Goal: Transaction & Acquisition: Obtain resource

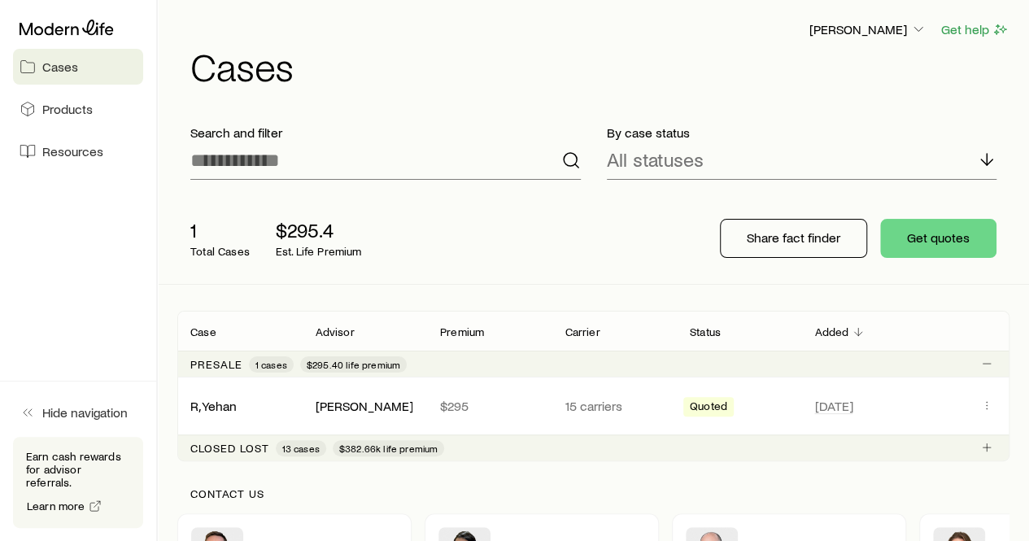
click at [96, 63] on link "Cases" at bounding box center [78, 67] width 130 height 36
click at [68, 63] on span "Cases" at bounding box center [60, 67] width 36 height 16
click at [98, 79] on link "Cases" at bounding box center [78, 67] width 130 height 36
click at [937, 240] on button "Get quotes" at bounding box center [938, 238] width 116 height 39
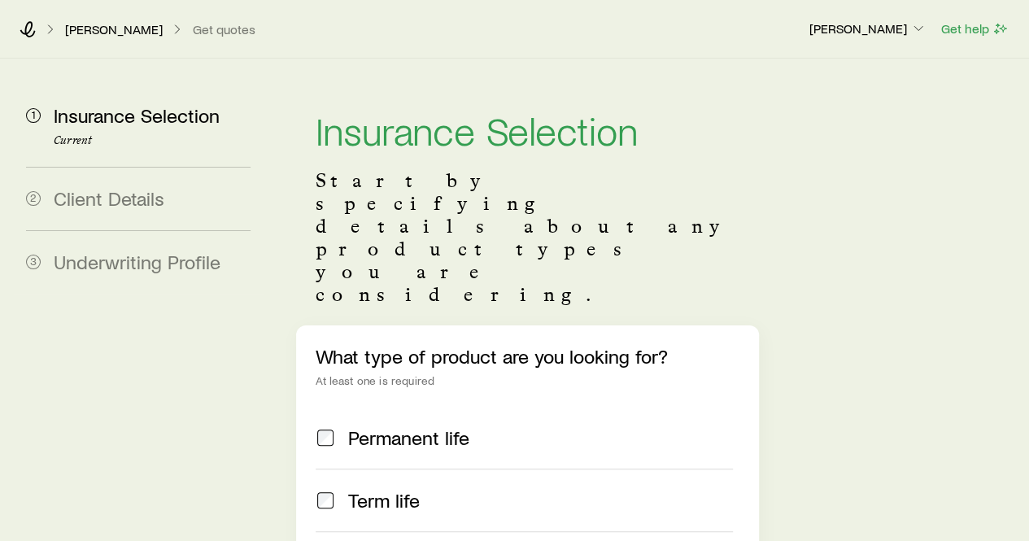
click at [401, 407] on label "Permanent life" at bounding box center [524, 438] width 416 height 62
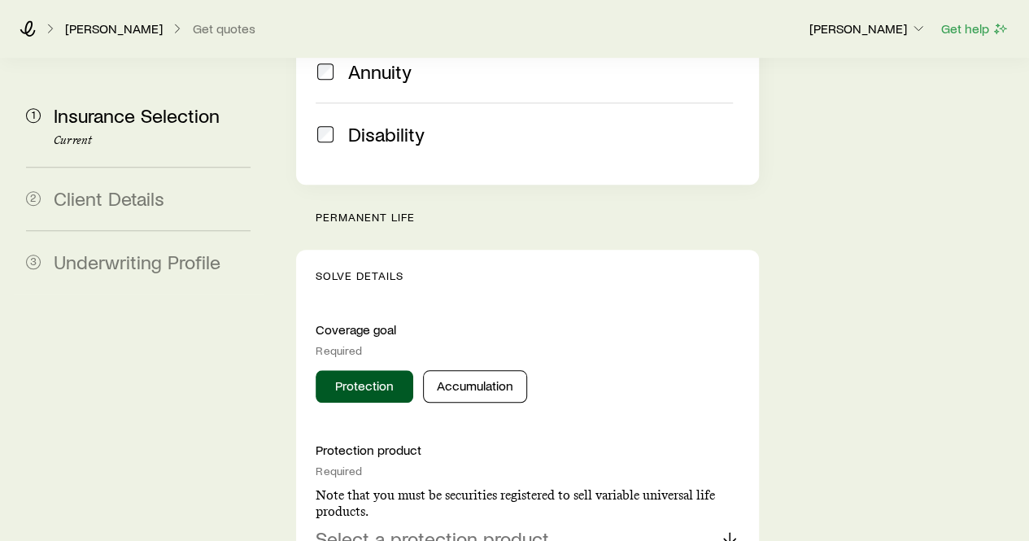
scroll to position [555, 0]
click at [491, 369] on button "Accumulation" at bounding box center [475, 385] width 104 height 33
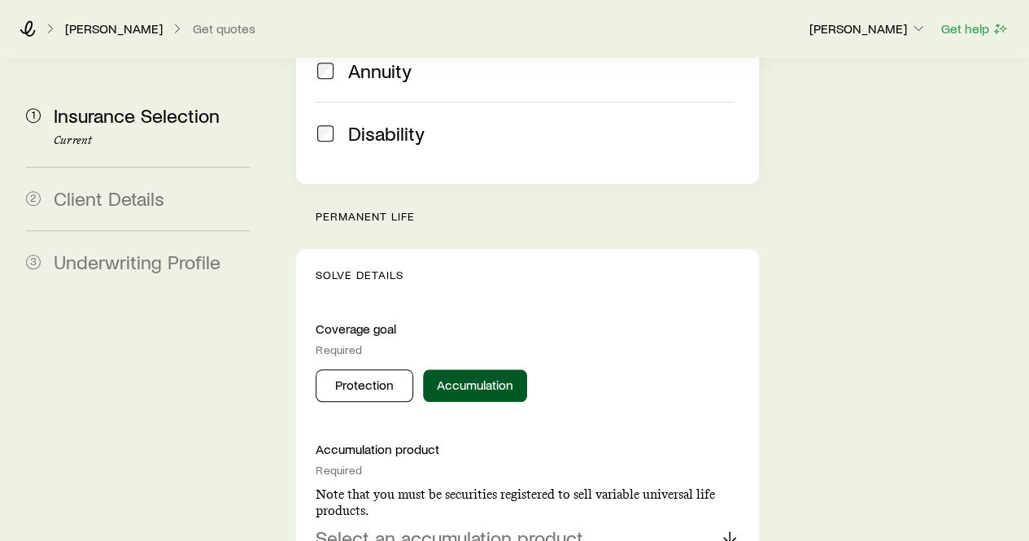
click at [599, 519] on div "Select an accumulation product" at bounding box center [527, 538] width 423 height 39
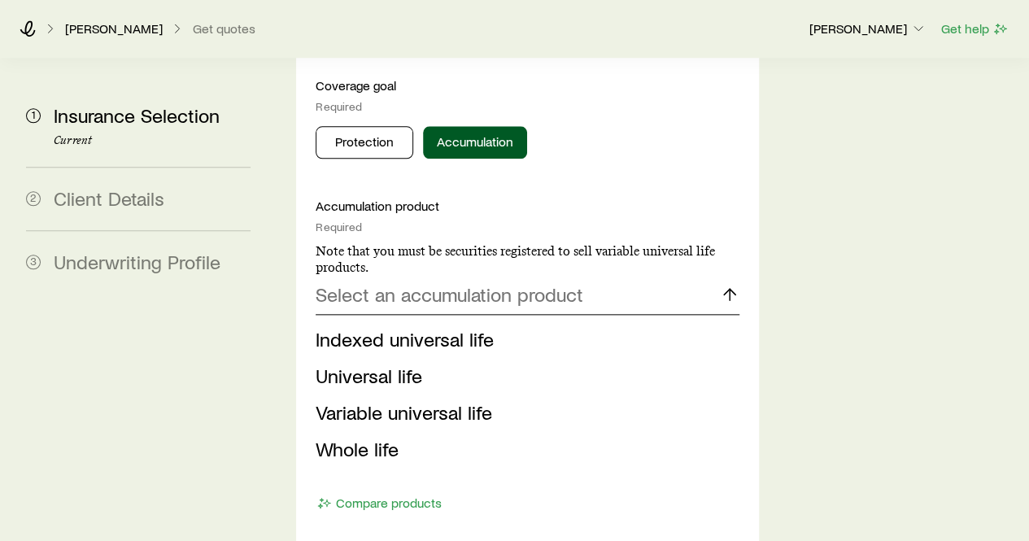
scroll to position [799, 0]
click at [417, 326] on span "Indexed universal life" at bounding box center [405, 338] width 178 height 24
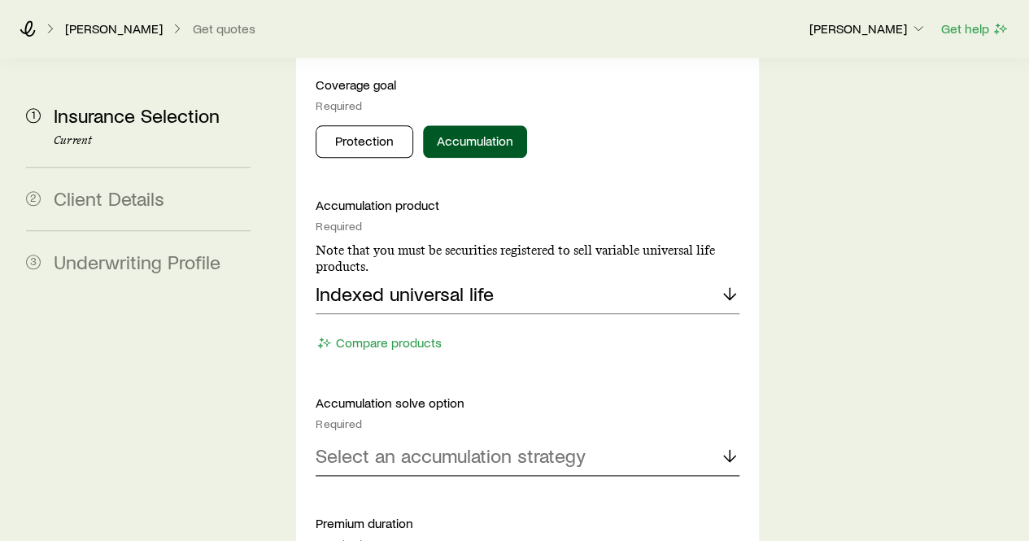
click at [475, 444] on p "Select an accumulation strategy" at bounding box center [451, 455] width 270 height 23
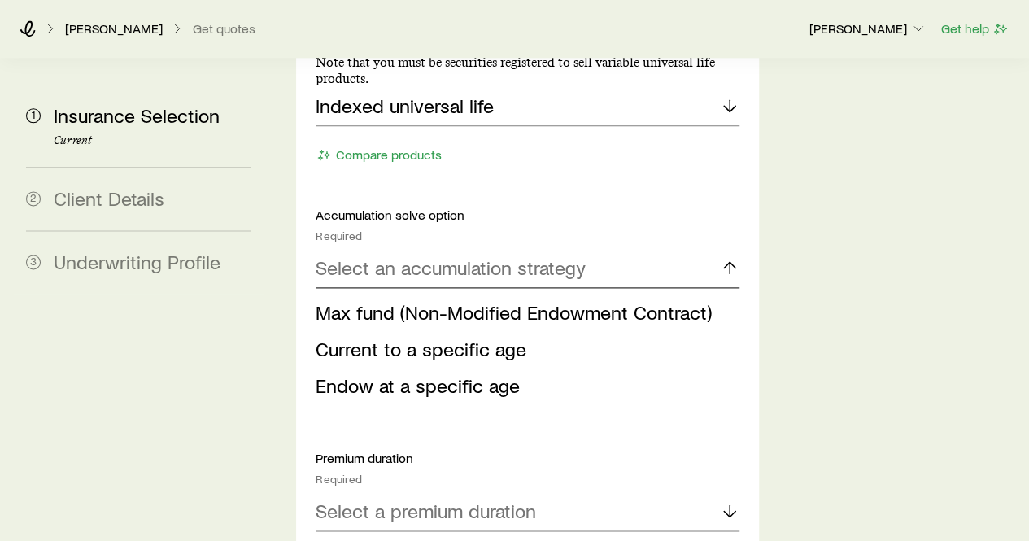
scroll to position [987, 0]
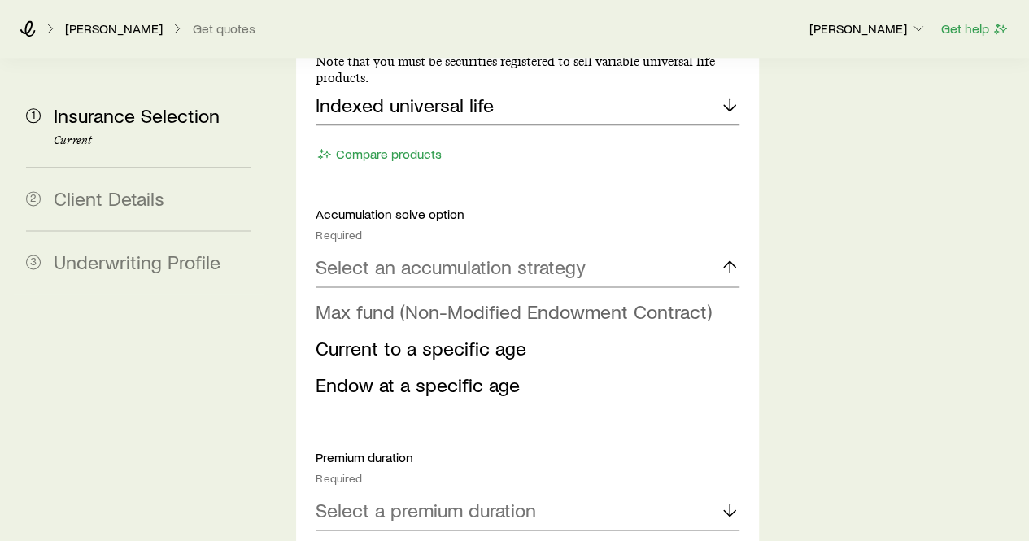
click at [521, 299] on span "Max fund (Non-Modified Endowment Contract)" at bounding box center [514, 311] width 396 height 24
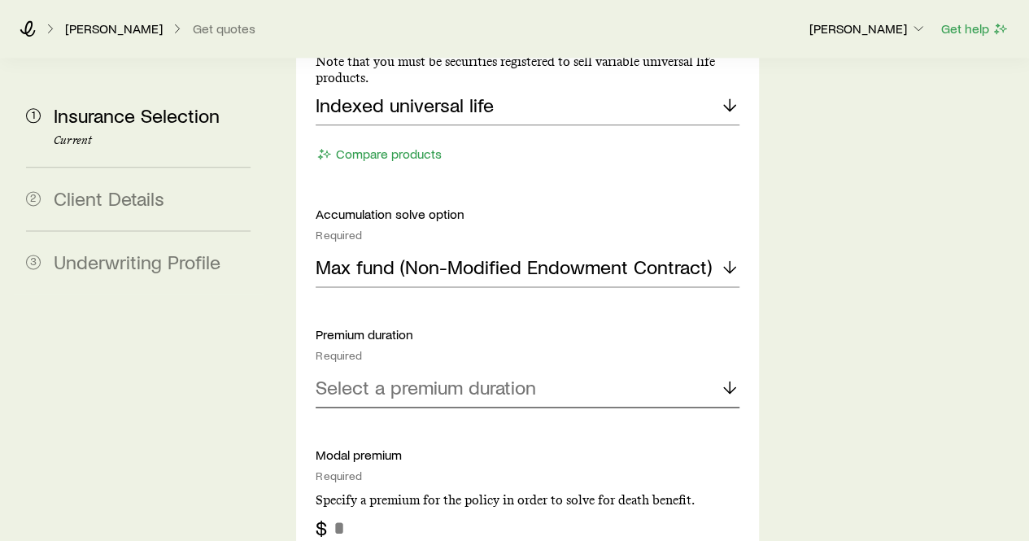
click at [508, 368] on div "Select a premium duration" at bounding box center [527, 387] width 423 height 39
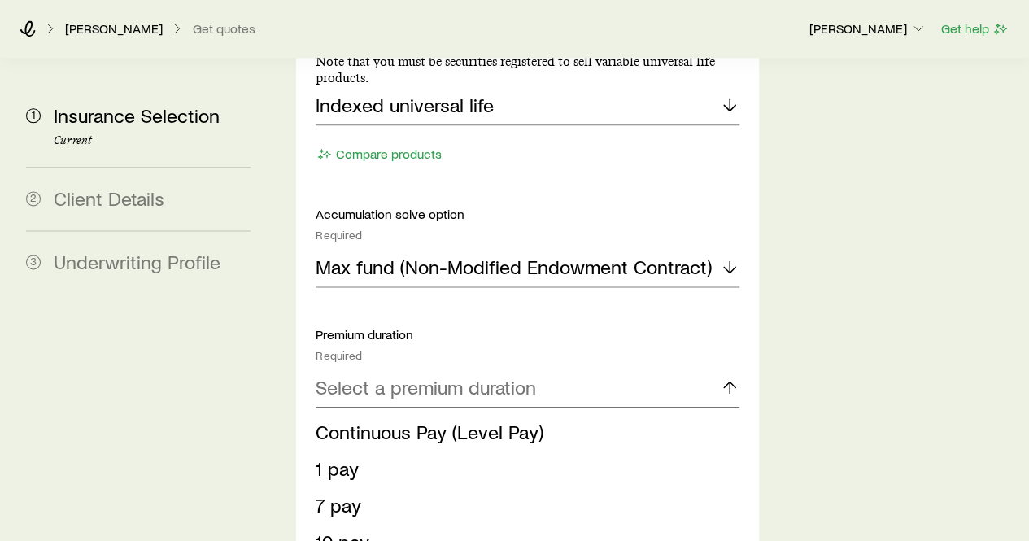
scroll to position [1199, 0]
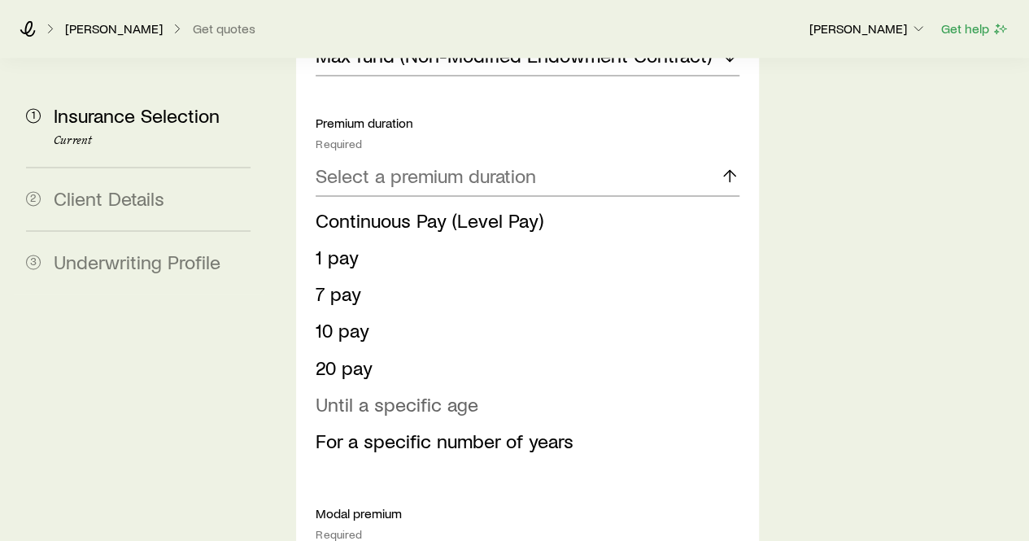
click at [423, 391] on span "Until a specific age" at bounding box center [397, 403] width 163 height 24
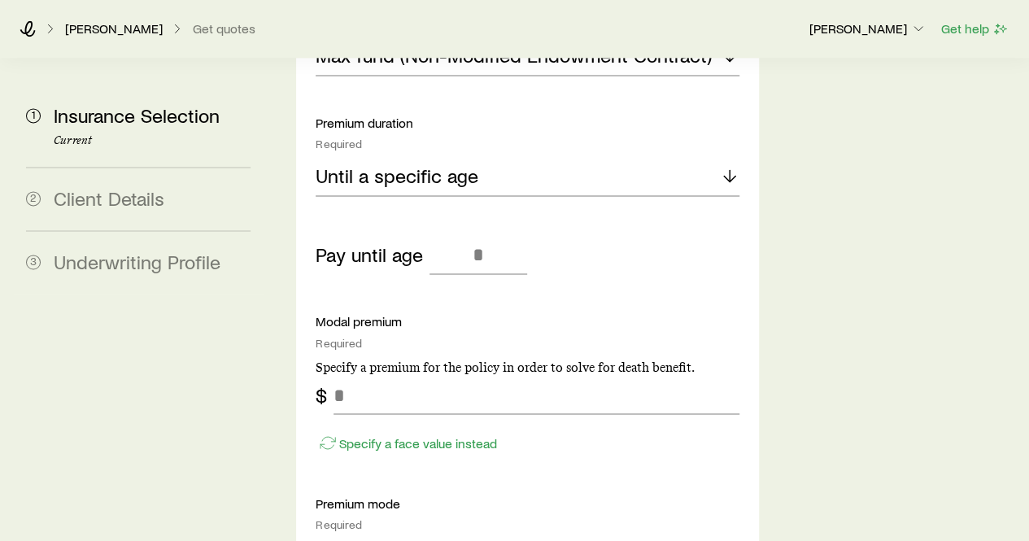
click at [483, 137] on div "Accumulation product Required Note that you must be securities registered to se…" at bounding box center [527, 375] width 423 height 1156
click at [471, 235] on input "tel" at bounding box center [478, 254] width 98 height 39
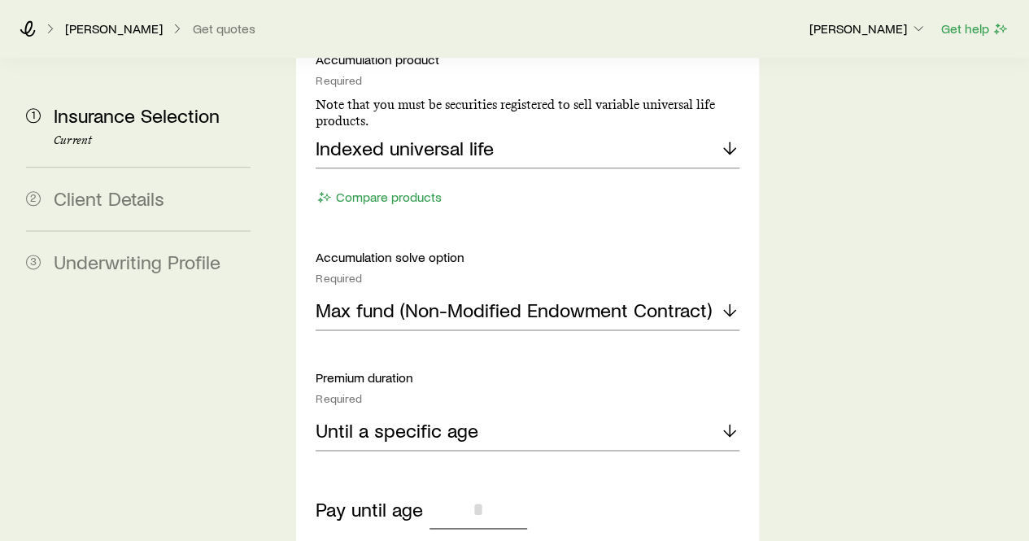
scroll to position [896, 0]
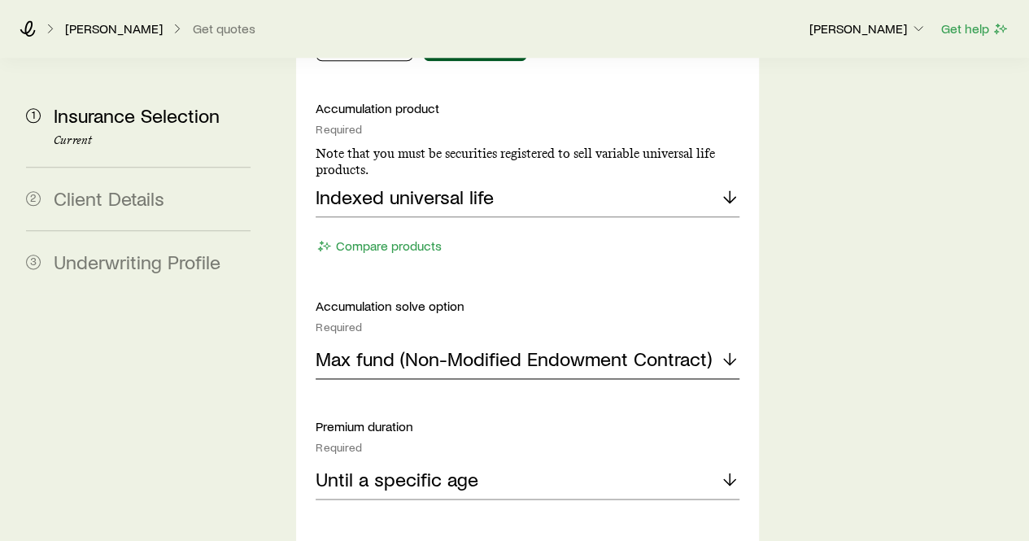
click at [485, 347] on p "Max fund (Non-Modified Endowment Contract)" at bounding box center [514, 358] width 396 height 23
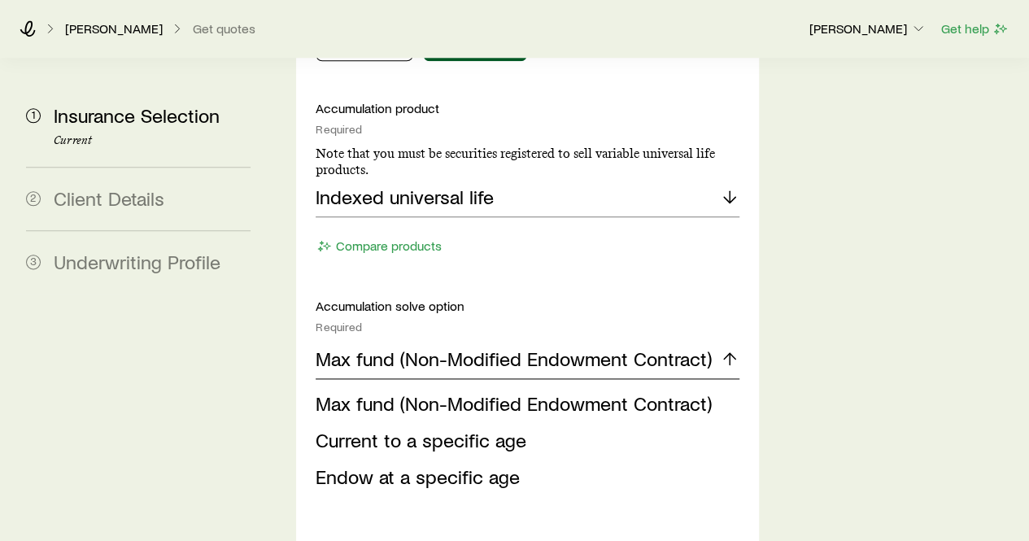
click at [485, 347] on p "Max fund (Non-Modified Endowment Contract)" at bounding box center [514, 358] width 396 height 23
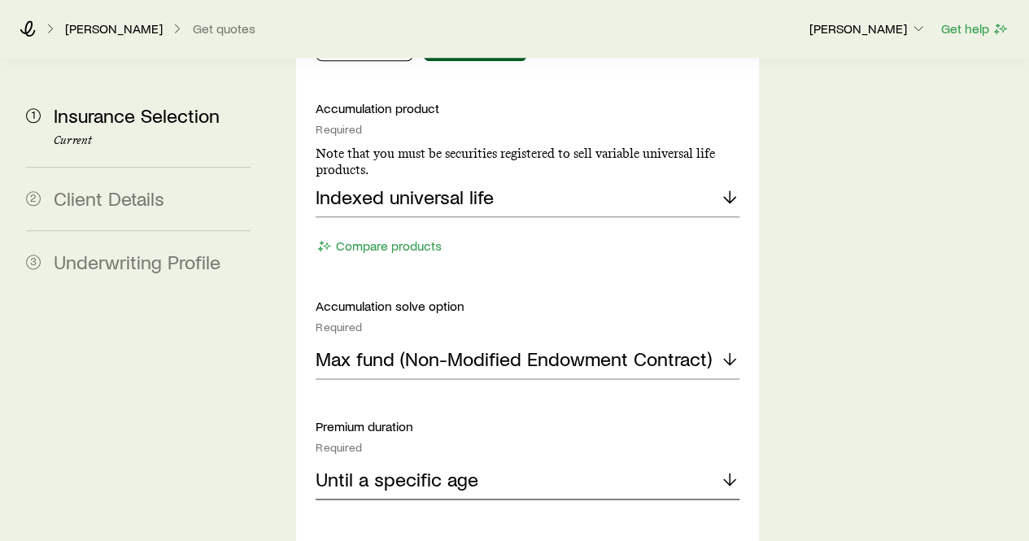
click at [459, 468] on p "Until a specific age" at bounding box center [397, 479] width 163 height 23
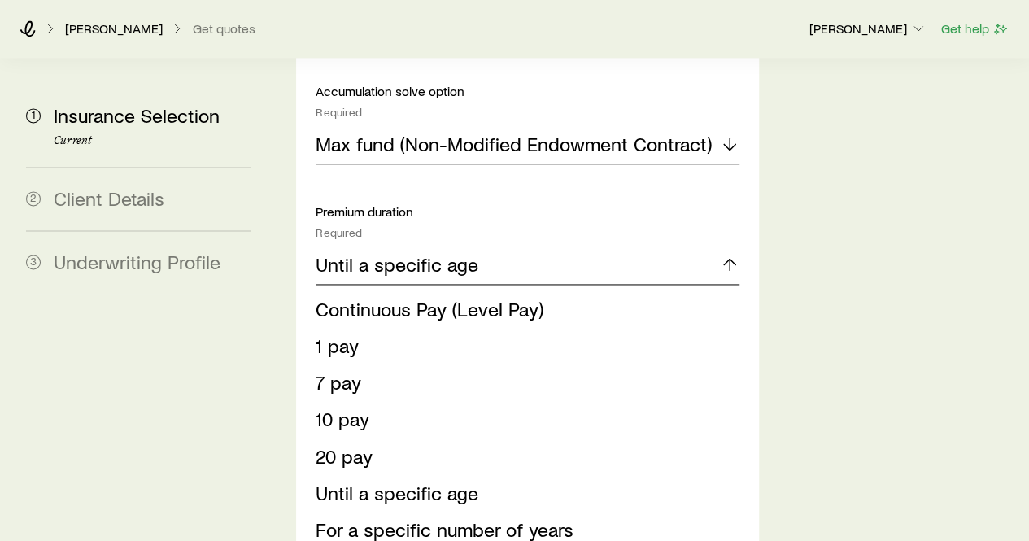
scroll to position [1112, 0]
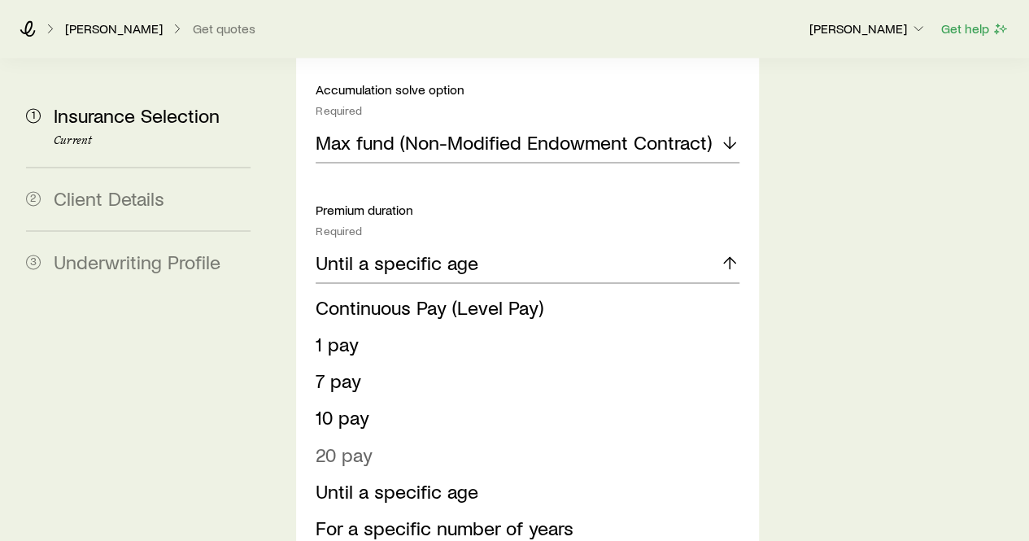
click at [405, 436] on li "20 pay" at bounding box center [522, 454] width 413 height 37
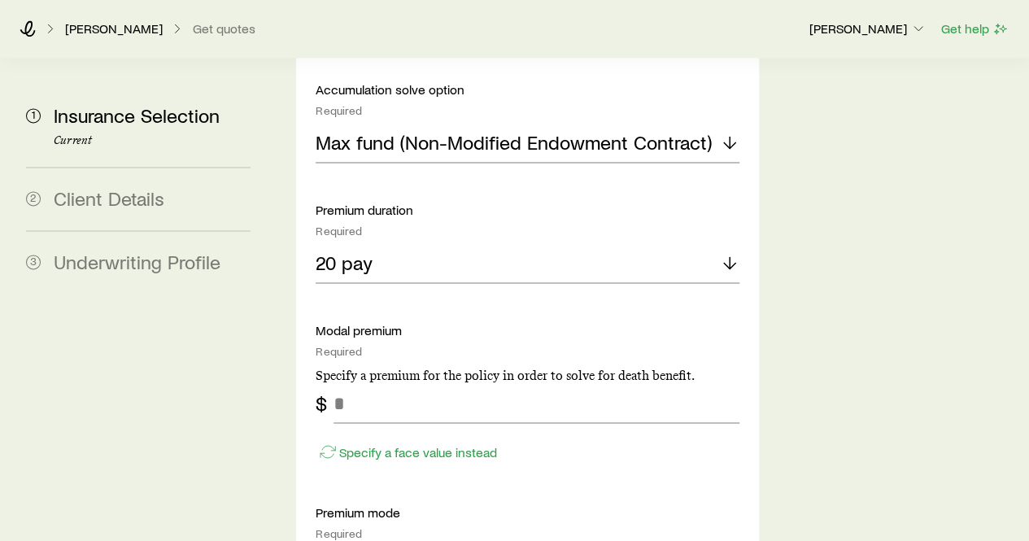
click at [394, 423] on div "Specify a face value instead" at bounding box center [527, 443] width 423 height 41
click at [393, 384] on input "tel" at bounding box center [535, 403] width 405 height 39
type input "*******"
drag, startPoint x: 454, startPoint y: 359, endPoint x: 559, endPoint y: 377, distance: 106.6
click at [559, 377] on div "Accumulation product Required Note that you must be securities registered to se…" at bounding box center [527, 423] width 423 height 1078
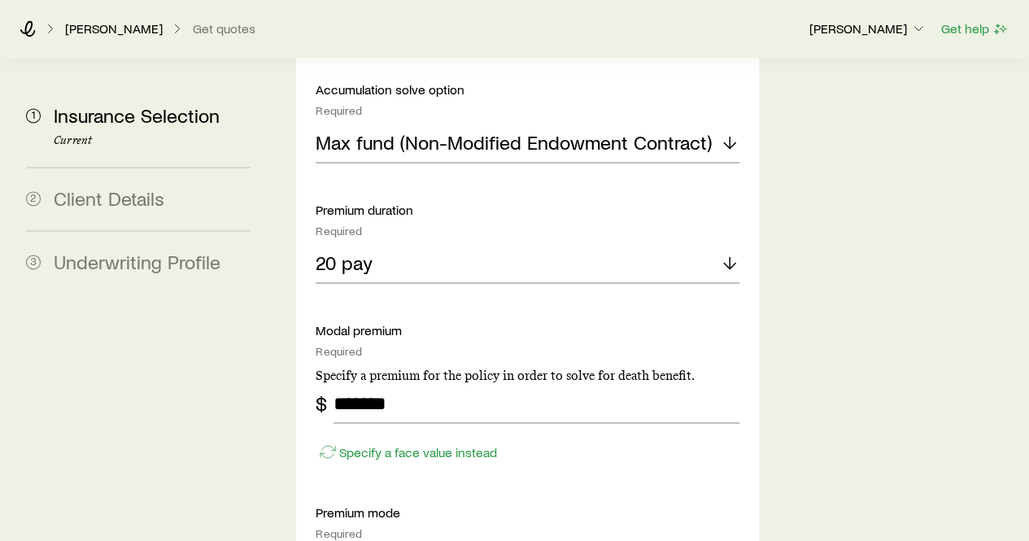
click at [559, 377] on div "Accumulation product Required Note that you must be securities registered to se…" at bounding box center [527, 423] width 423 height 1078
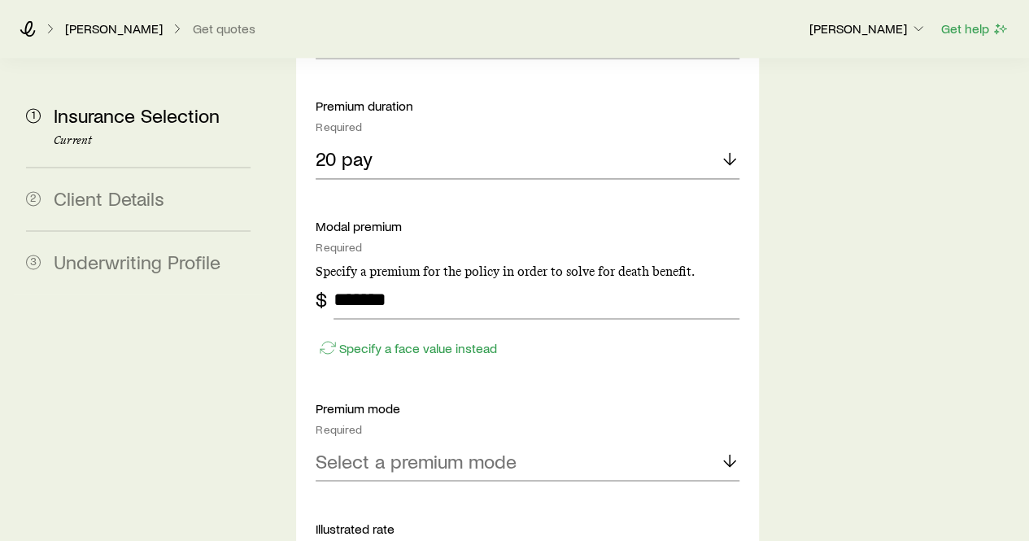
scroll to position [1220, 0]
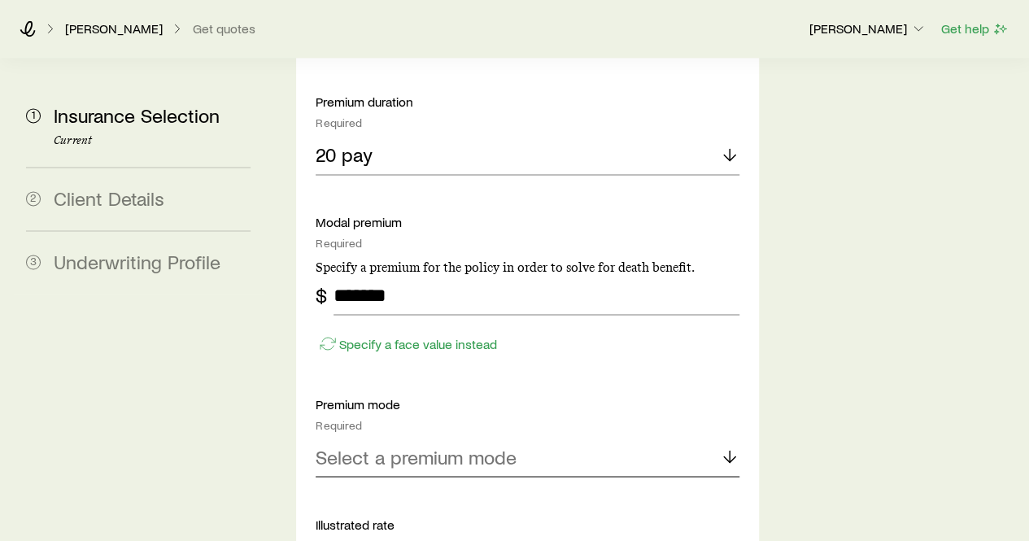
click at [515, 445] on p "Select a premium mode" at bounding box center [416, 456] width 201 height 23
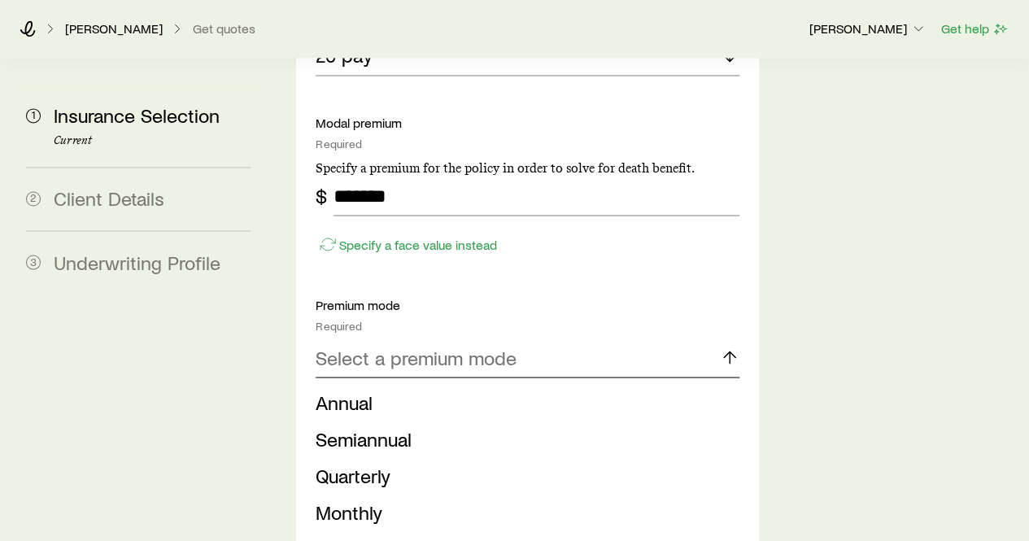
scroll to position [1326, 0]
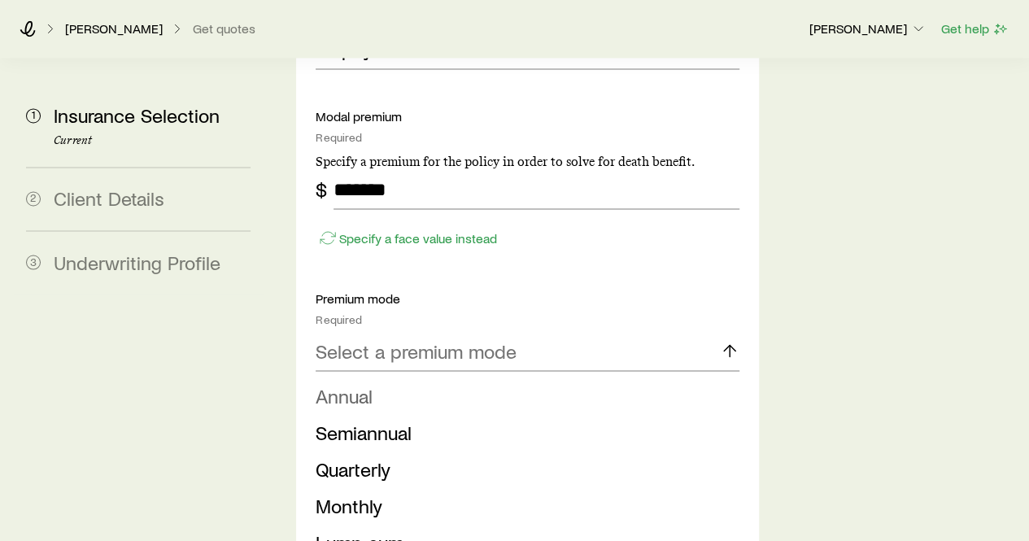
click at [363, 383] on span "Annual" at bounding box center [344, 395] width 57 height 24
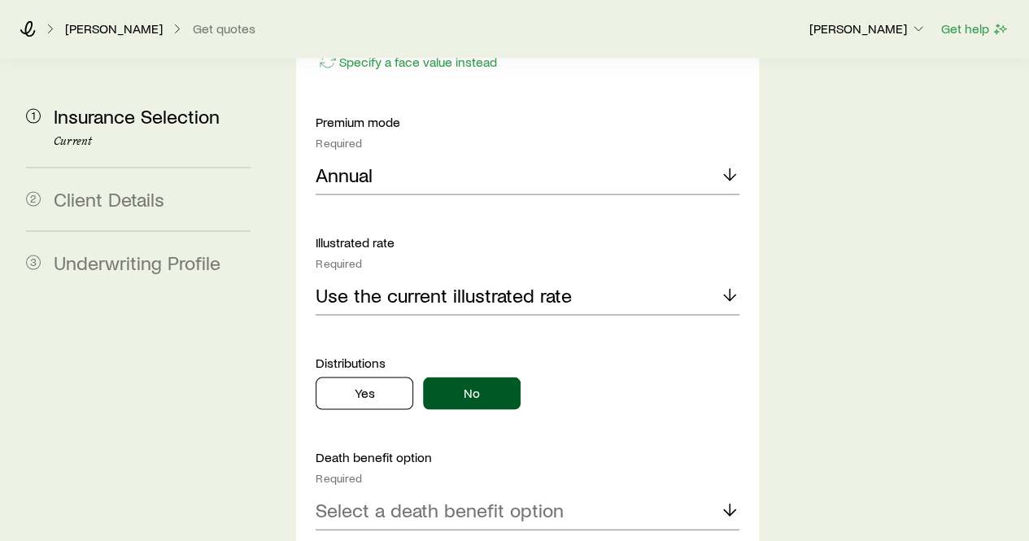
scroll to position [1506, 0]
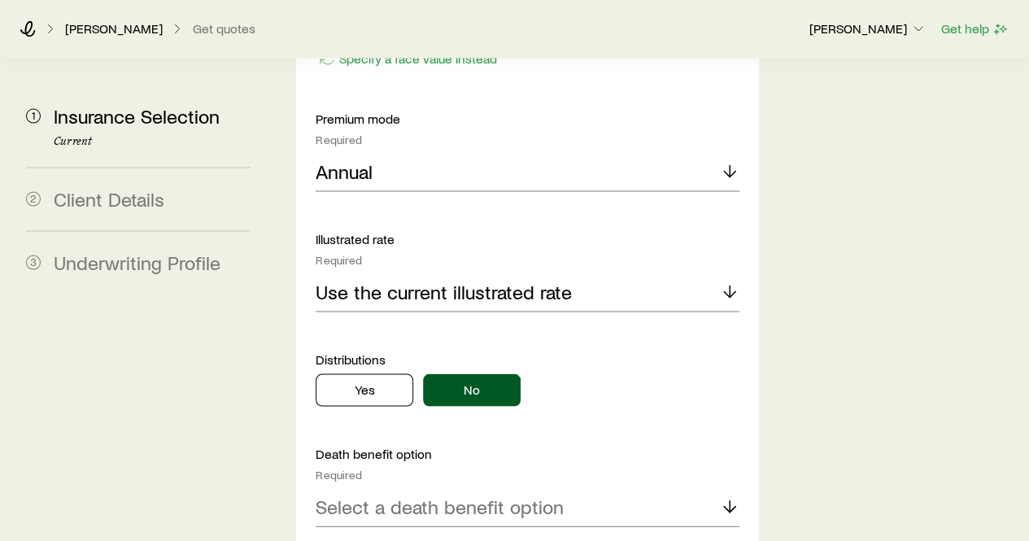
click at [418, 219] on div "Accumulation product Required Note that you must be securities registered to se…" at bounding box center [527, 29] width 423 height 1078
click at [420, 272] on div "Use the current illustrated rate" at bounding box center [527, 291] width 423 height 39
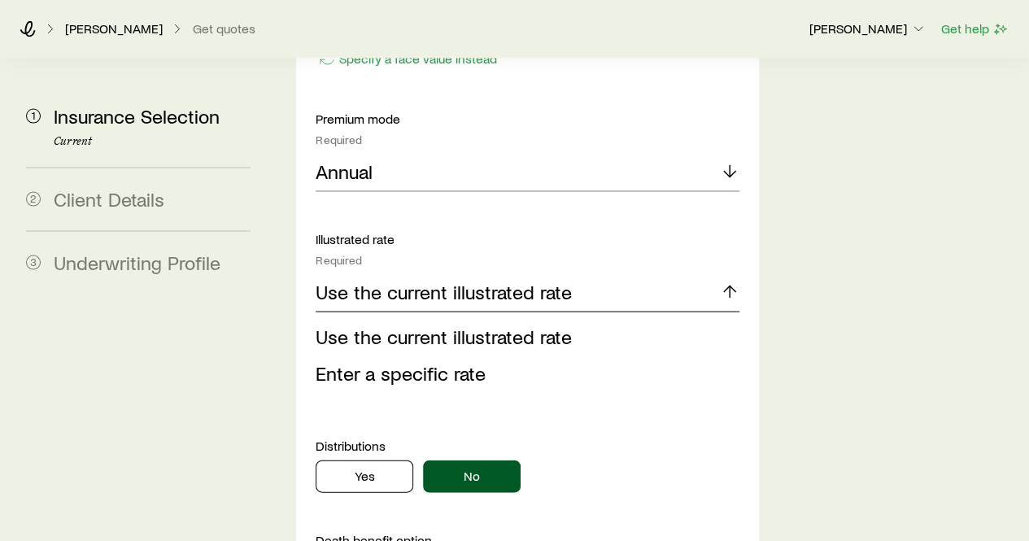
click at [420, 272] on div "Use the current illustrated rate" at bounding box center [527, 291] width 423 height 39
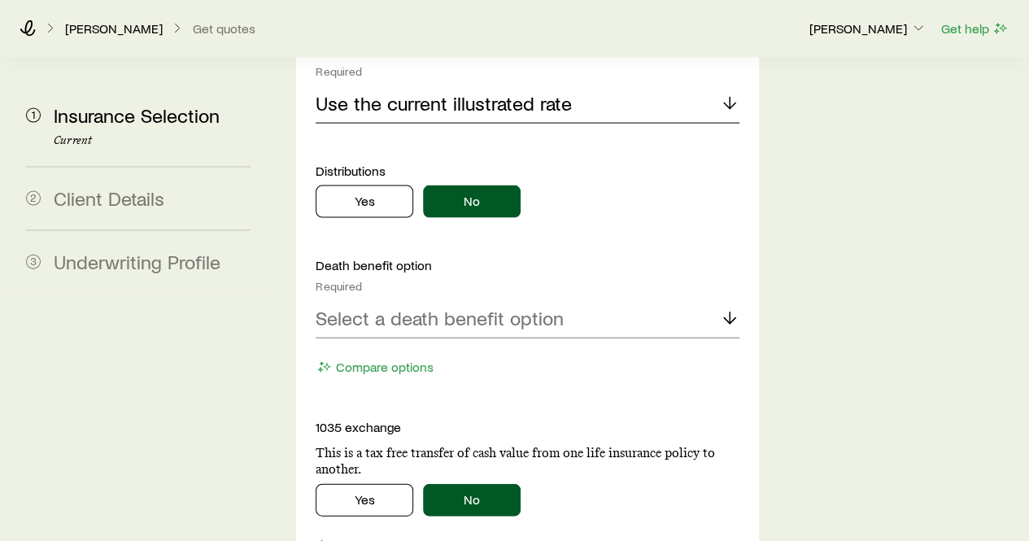
scroll to position [1694, 0]
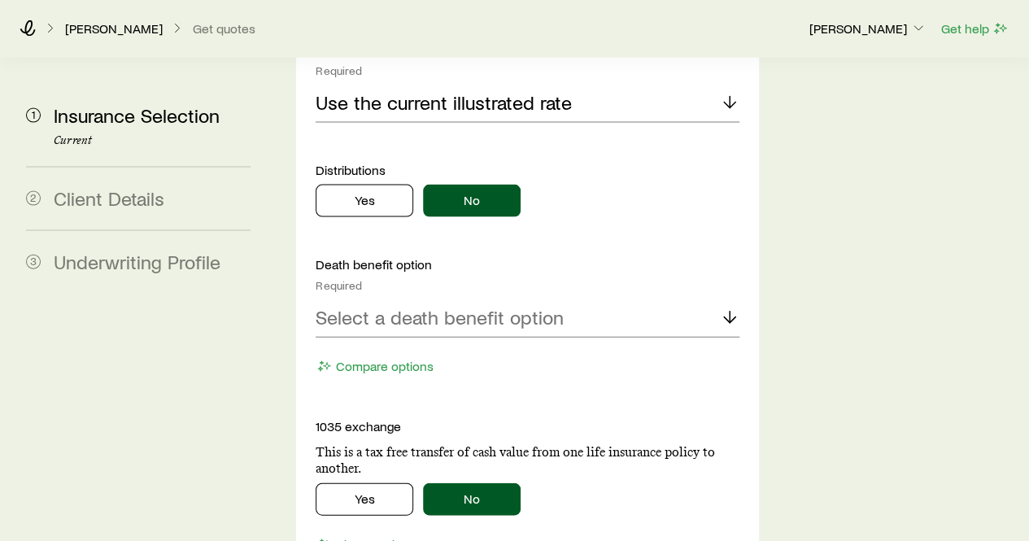
click at [508, 256] on div "Death benefit option Required Select a death benefit option Compare options" at bounding box center [527, 317] width 423 height 123
click at [508, 299] on div "Select a death benefit option" at bounding box center [527, 318] width 423 height 39
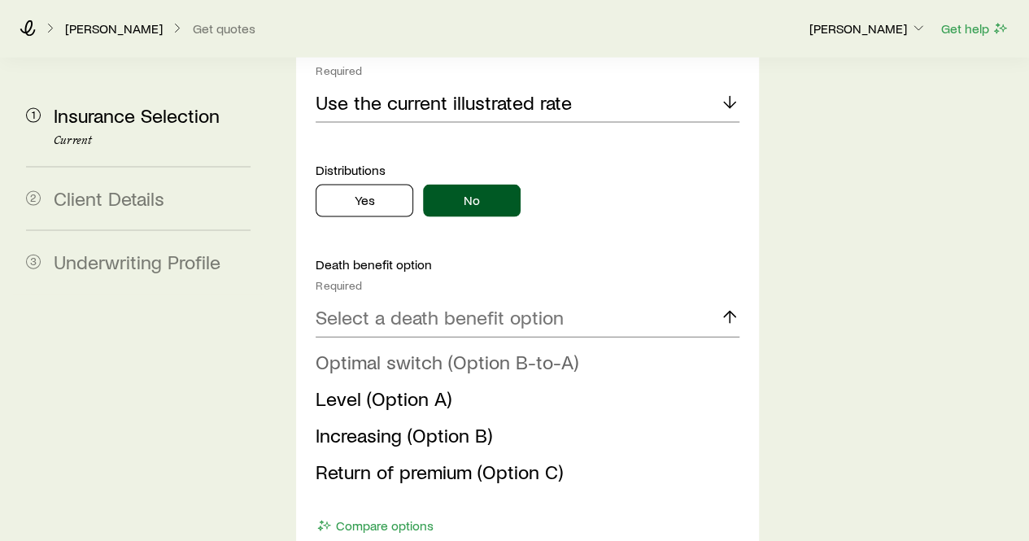
click at [444, 350] on span "Optimal switch (Option B-to-A)" at bounding box center [447, 362] width 263 height 24
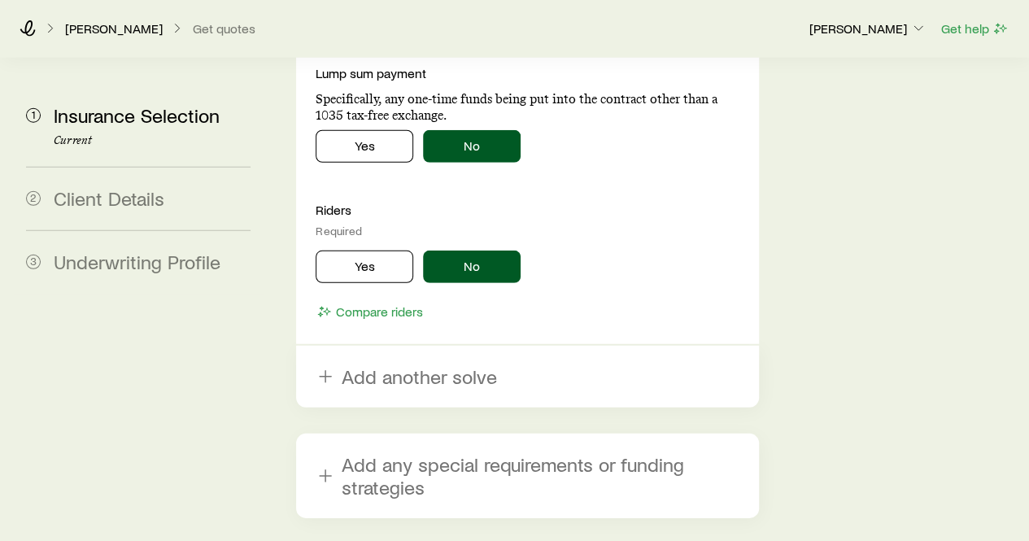
scroll to position [2226, 0]
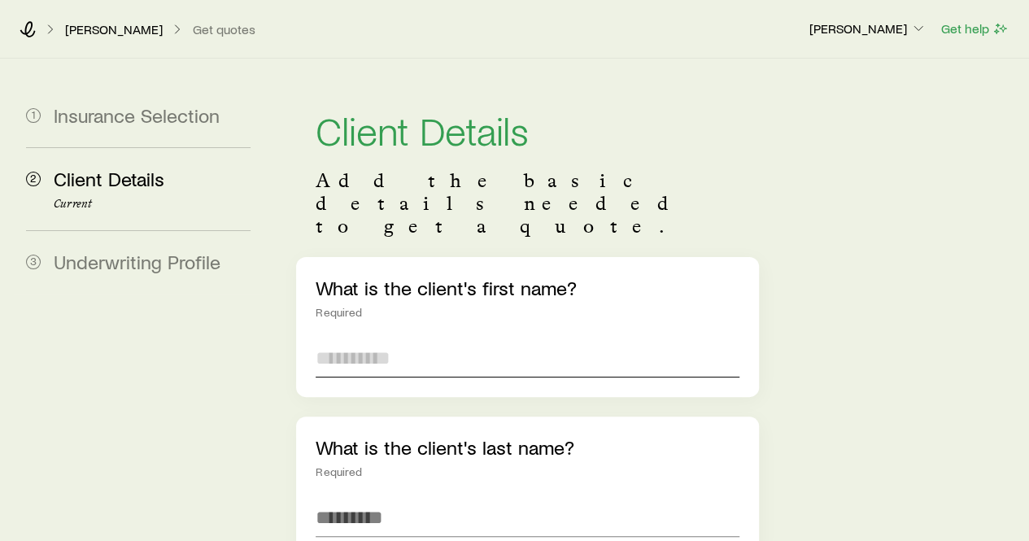
click at [410, 338] on input "text" at bounding box center [527, 357] width 423 height 39
type input "******"
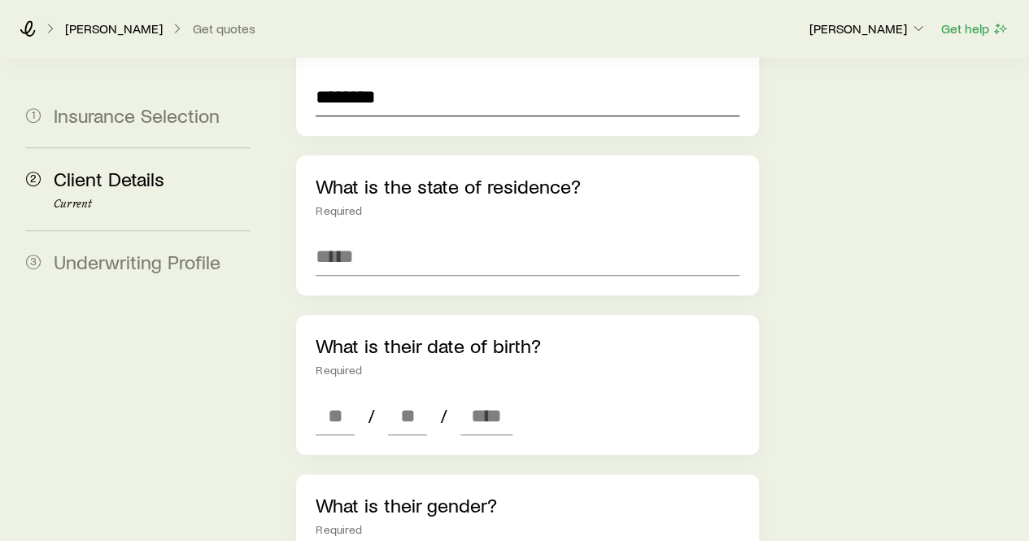
scroll to position [419, 0]
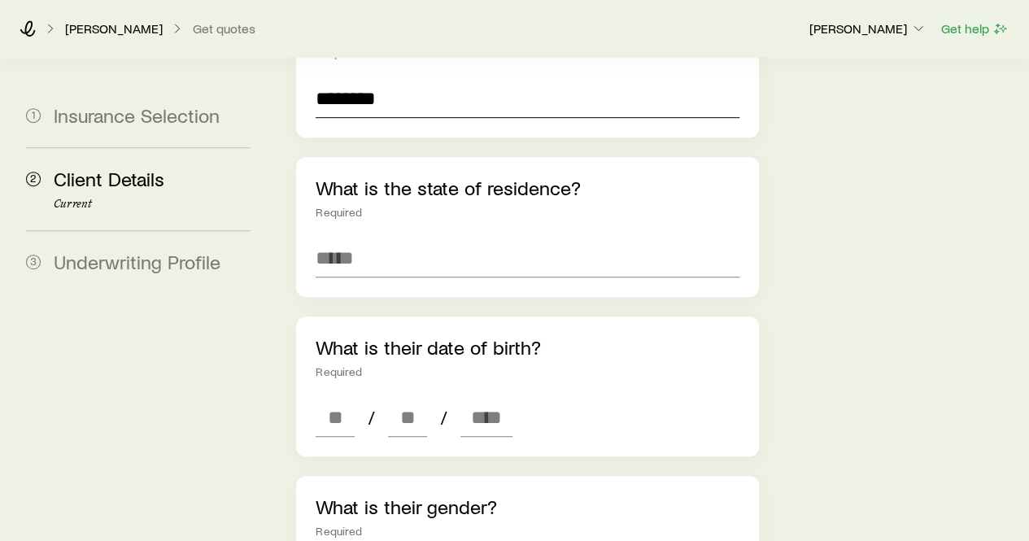
type input "********"
click at [388, 190] on div "What is the state of residence? Required" at bounding box center [527, 227] width 462 height 140
click at [373, 238] on input at bounding box center [527, 257] width 423 height 39
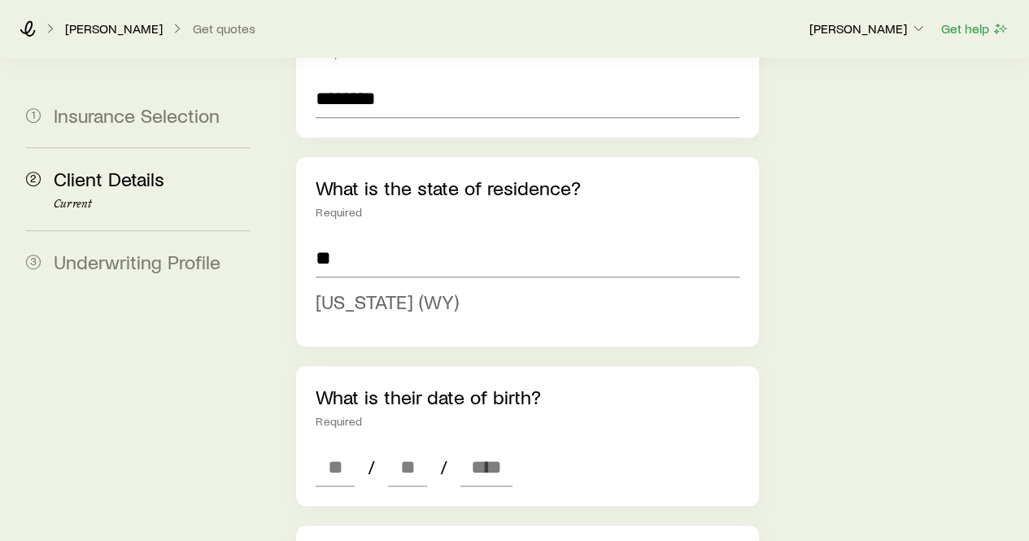
click at [364, 290] on span "[US_STATE] (WY)" at bounding box center [387, 302] width 143 height 24
type input "**********"
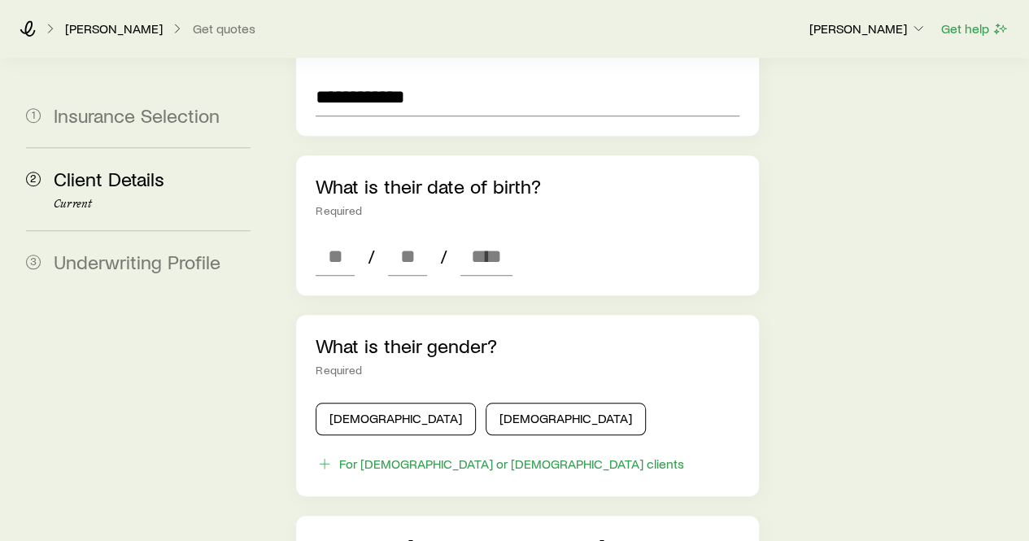
scroll to position [585, 0]
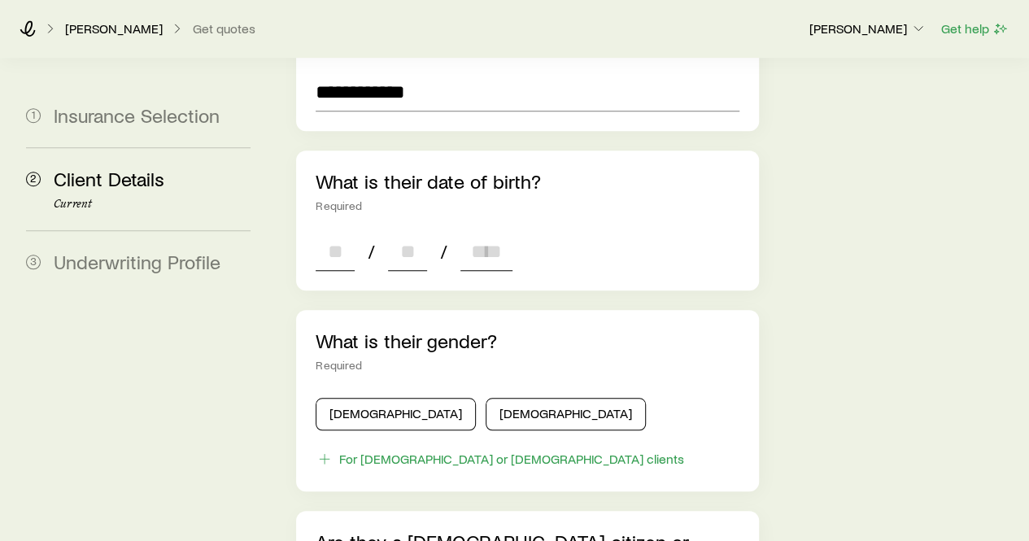
click at [347, 232] on input at bounding box center [335, 251] width 39 height 39
type input "**"
type input "****"
type input "*"
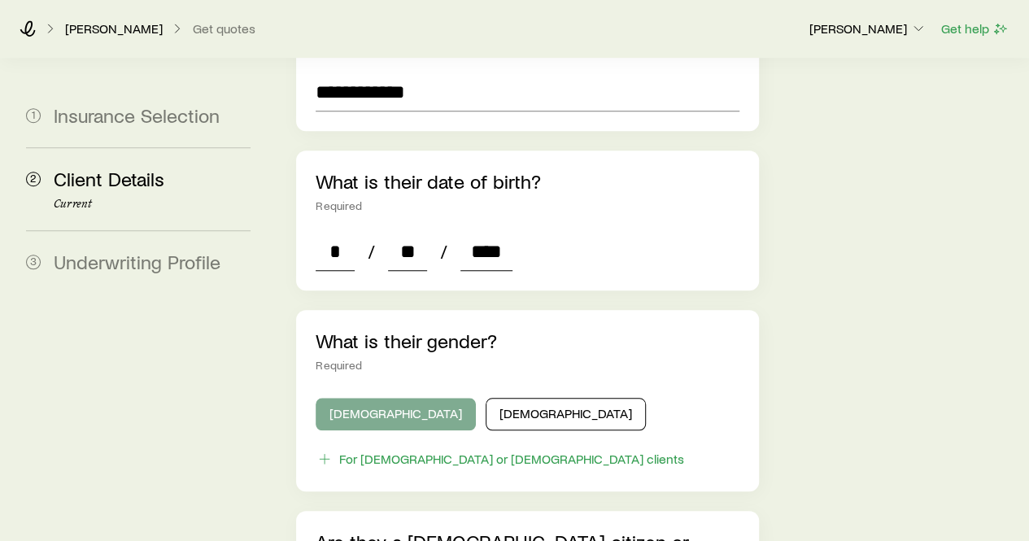
type input "****"
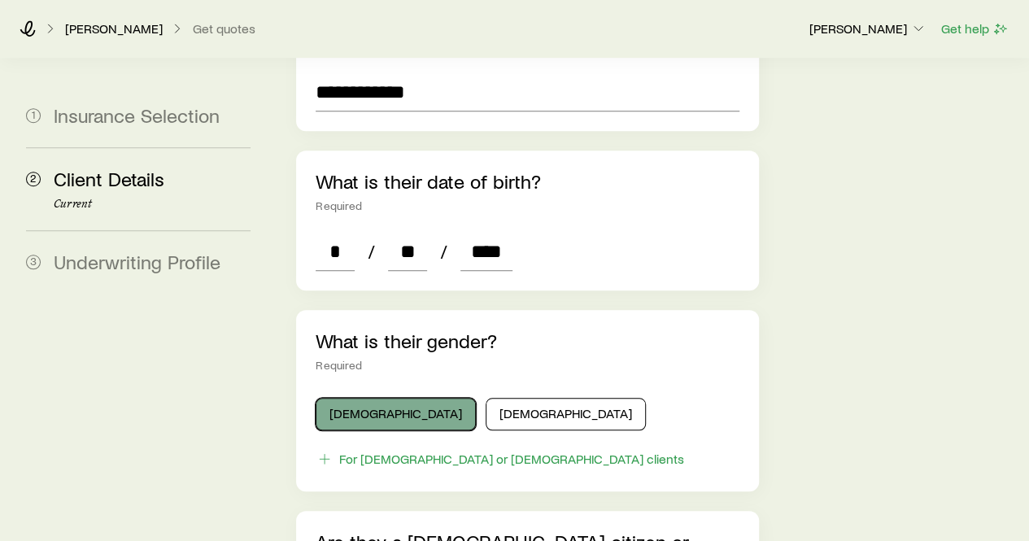
click at [368, 398] on button "[DEMOGRAPHIC_DATA]" at bounding box center [396, 414] width 160 height 33
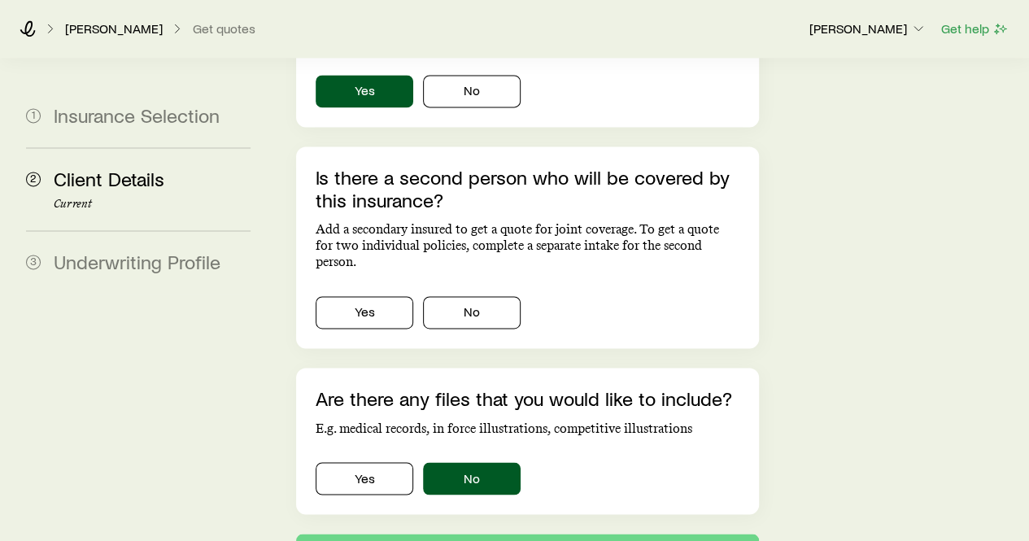
scroll to position [1128, 0]
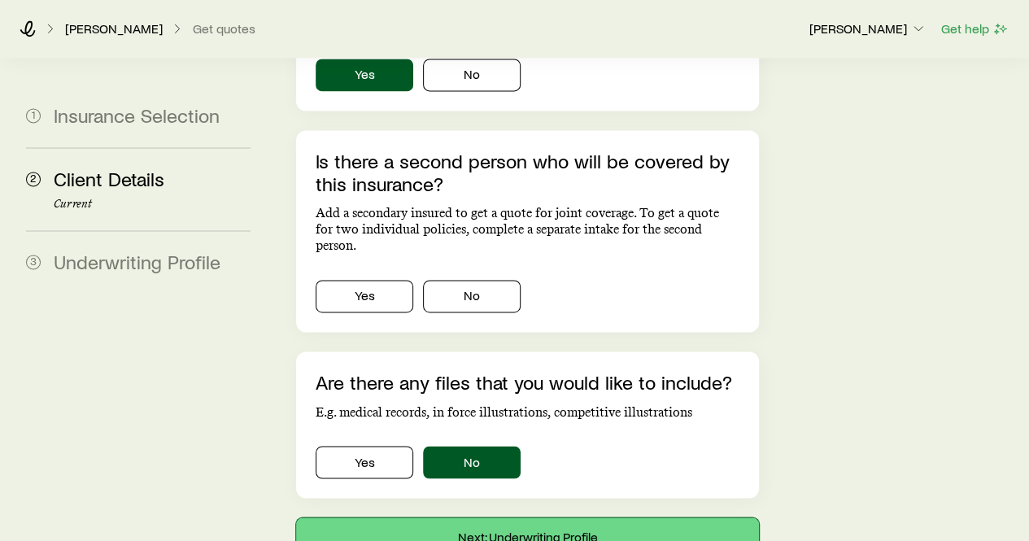
click at [527, 517] on button "Next: Underwriting Profile" at bounding box center [527, 536] width 462 height 39
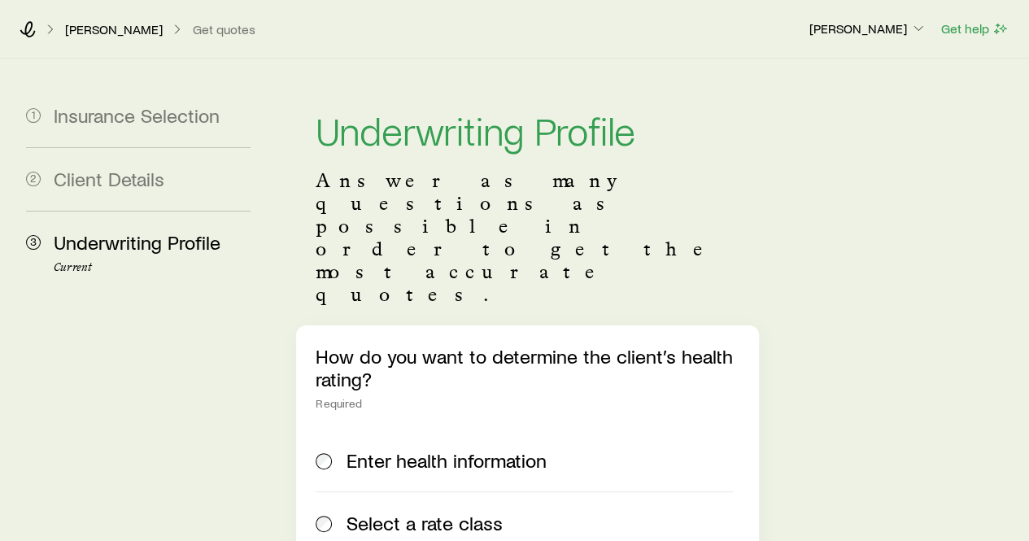
click at [481, 512] on span "Select a rate class" at bounding box center [425, 523] width 156 height 23
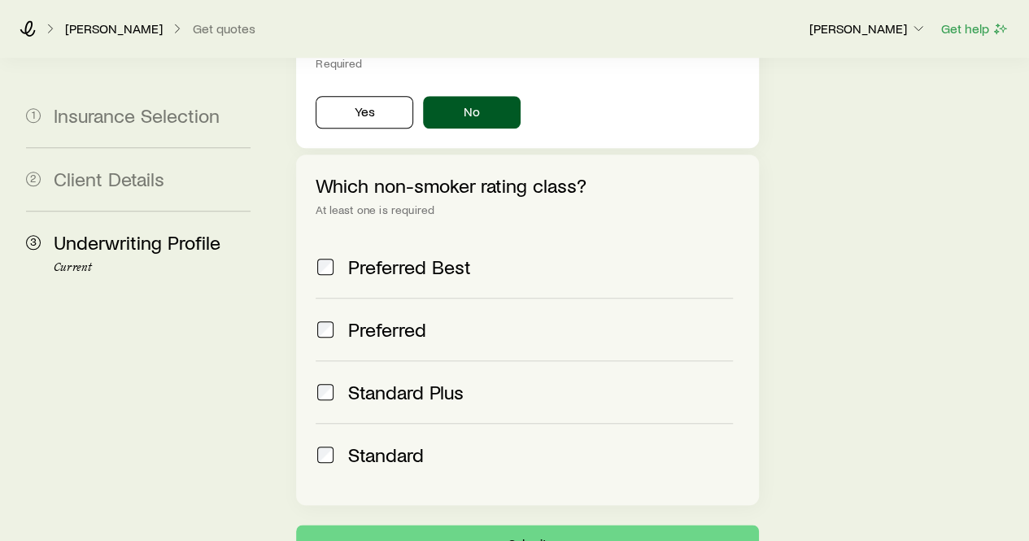
scroll to position [682, 0]
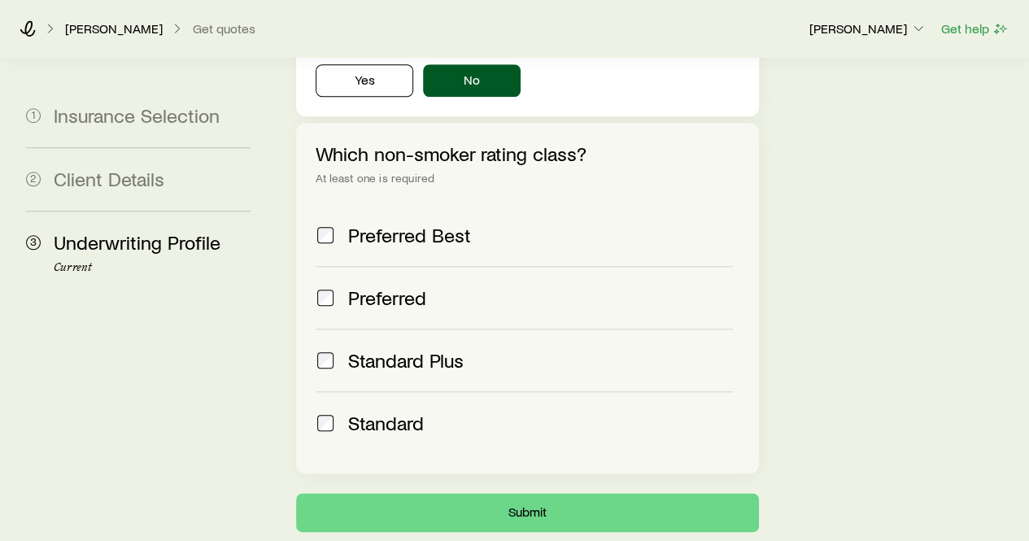
click at [396, 349] on span "Standard Plus" at bounding box center [406, 360] width 116 height 23
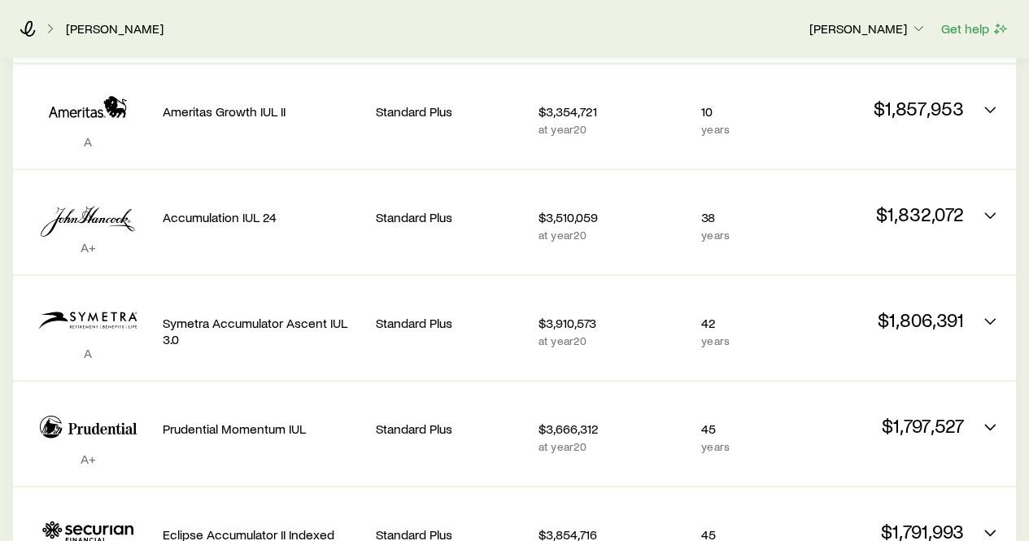
scroll to position [765, 0]
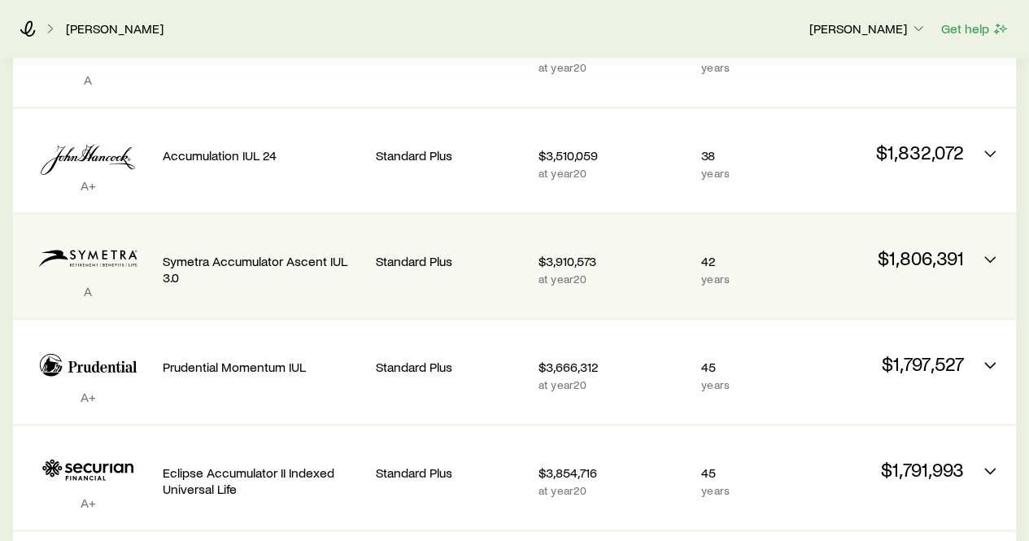
click at [682, 284] on p "at year 20" at bounding box center [613, 278] width 150 height 13
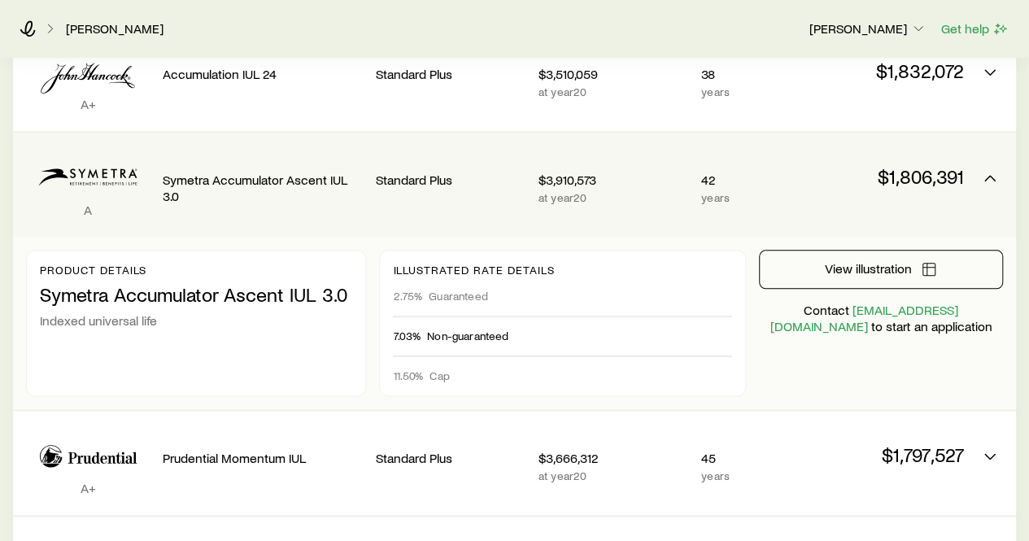
scroll to position [848, 0]
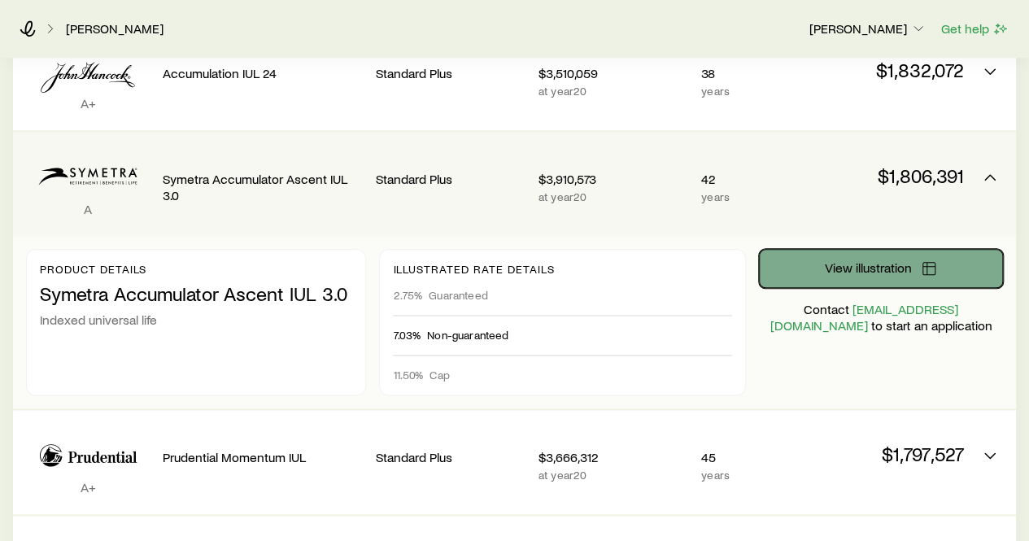
click at [780, 268] on button "View illustration" at bounding box center [881, 268] width 244 height 39
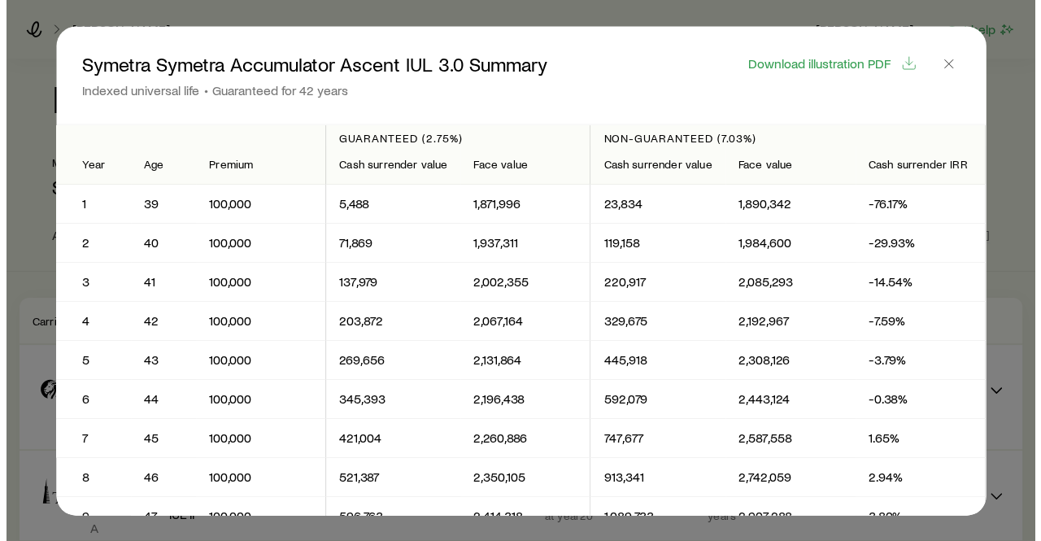
scroll to position [0, 0]
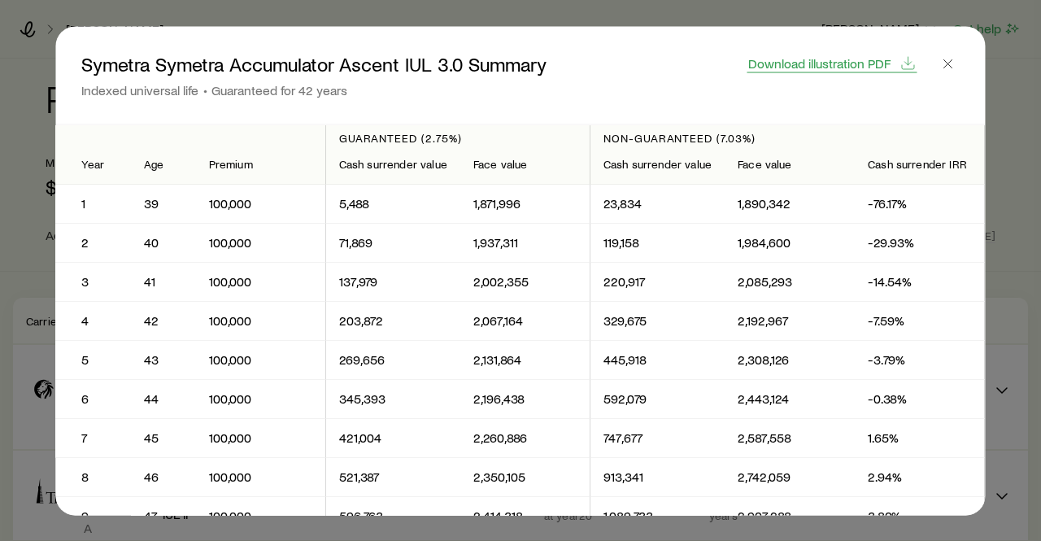
click at [869, 62] on span "Download illustration PDF" at bounding box center [819, 62] width 142 height 13
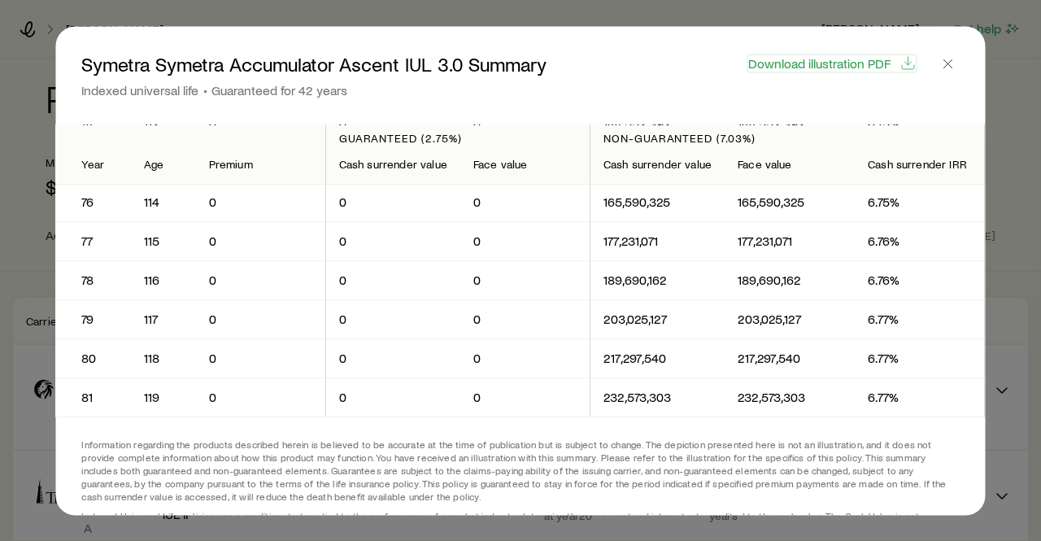
scroll to position [3013, 0]
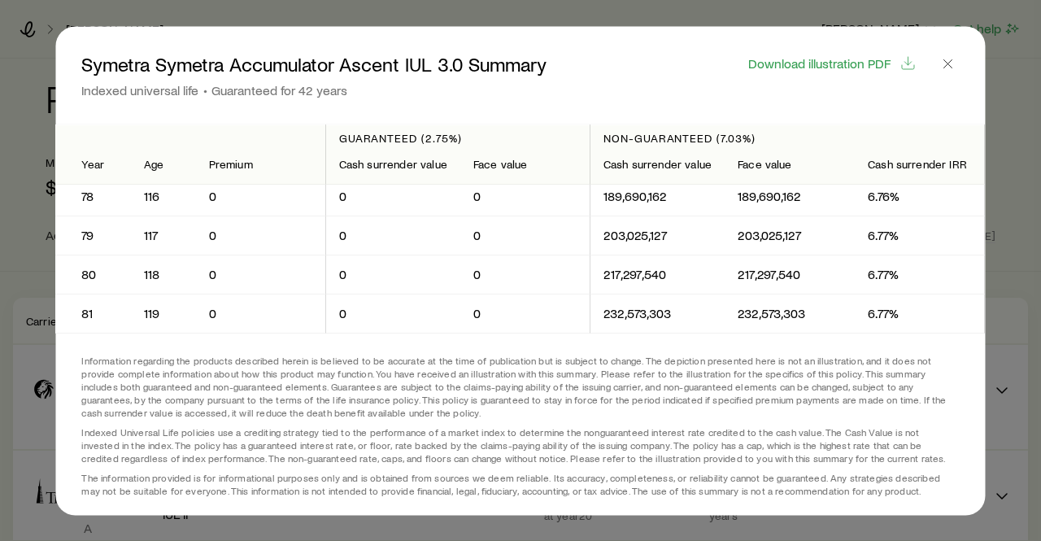
click at [961, 64] on header "Symetra Symetra Accumulator Ascent IUL 3.0 Summary Indexed universal life Guara…" at bounding box center [520, 75] width 930 height 98
click at [950, 65] on icon "button" at bounding box center [948, 63] width 16 height 16
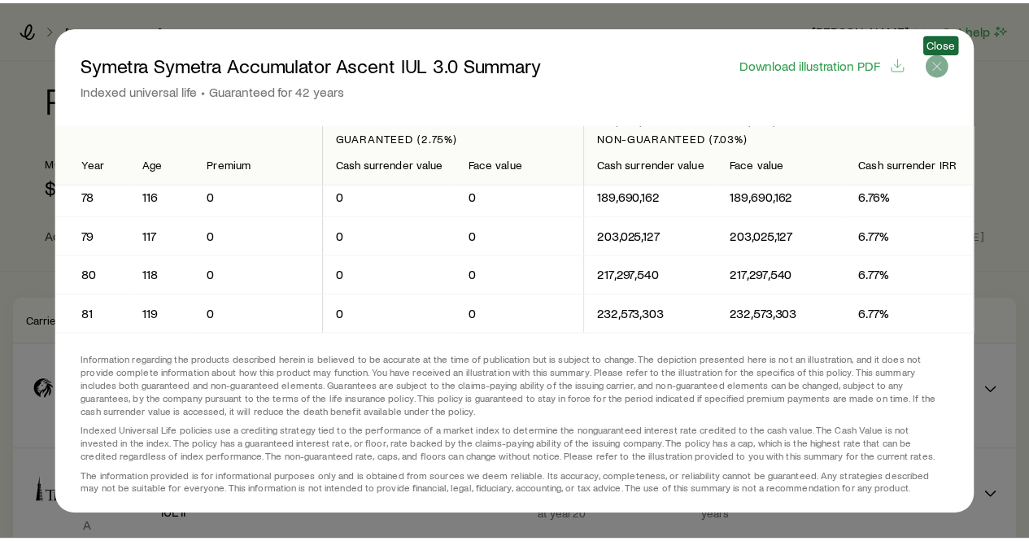
scroll to position [848, 0]
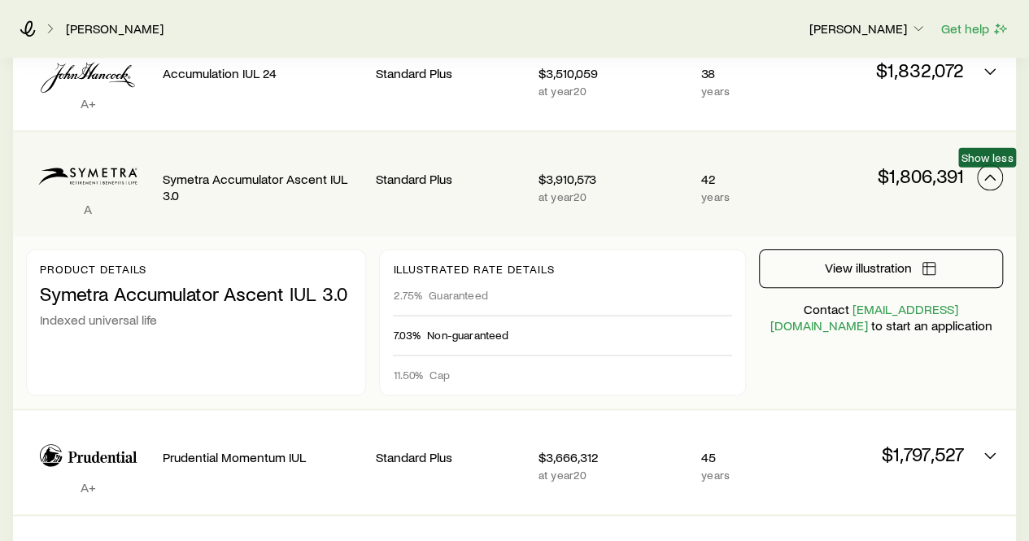
click at [984, 170] on icon "Permanent quotes" at bounding box center [990, 178] width 20 height 20
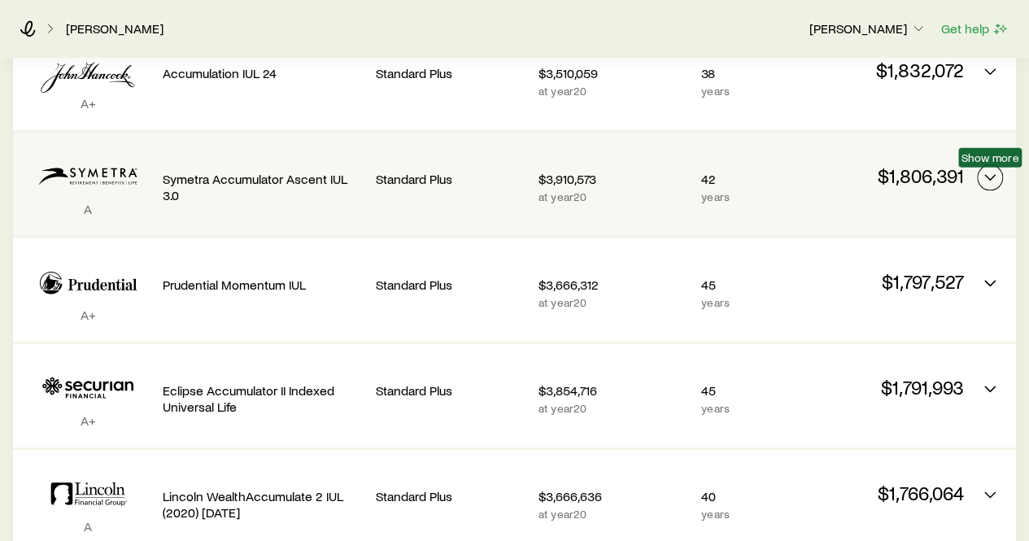
click at [984, 170] on icon "Permanent quotes" at bounding box center [990, 178] width 20 height 20
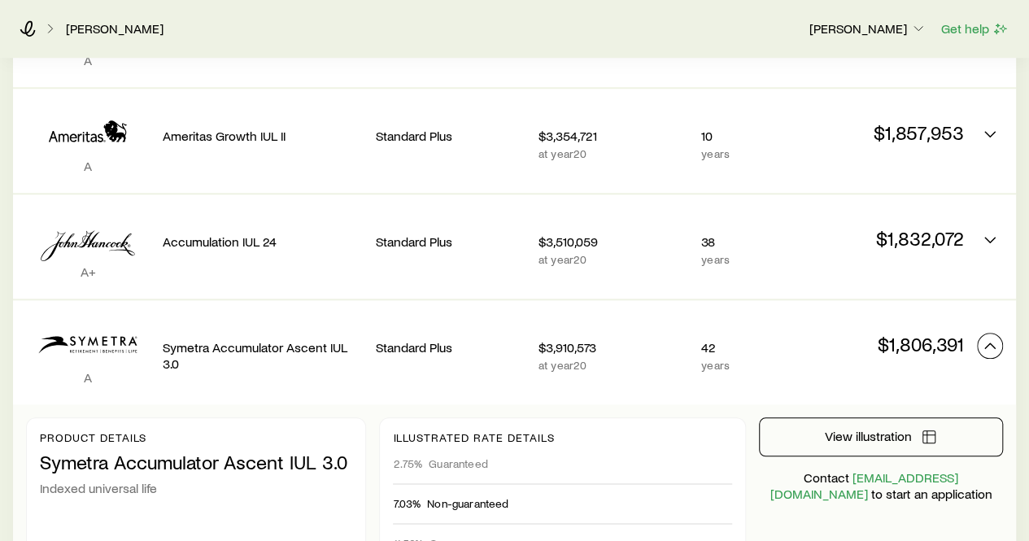
scroll to position [680, 0]
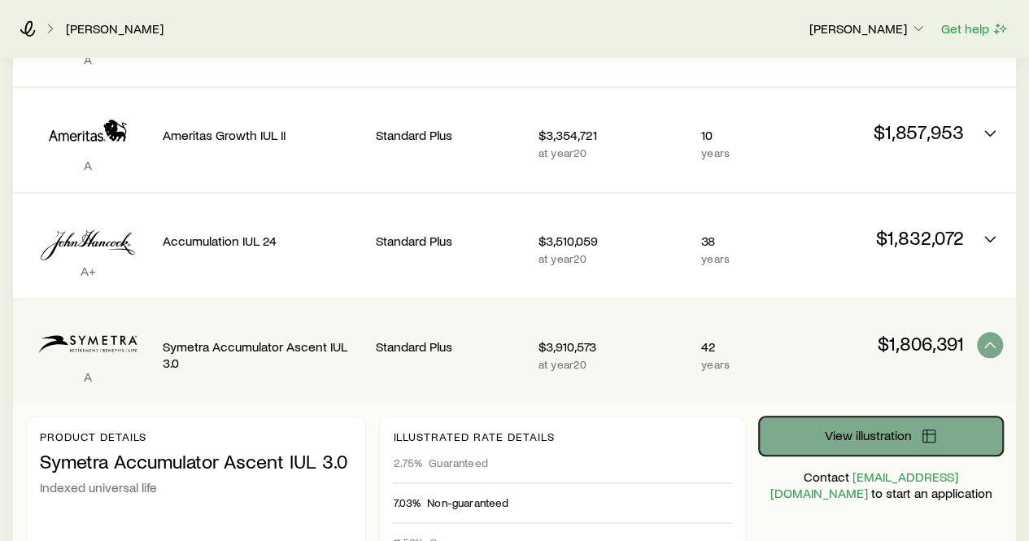
click at [904, 419] on button "View illustration" at bounding box center [881, 435] width 244 height 39
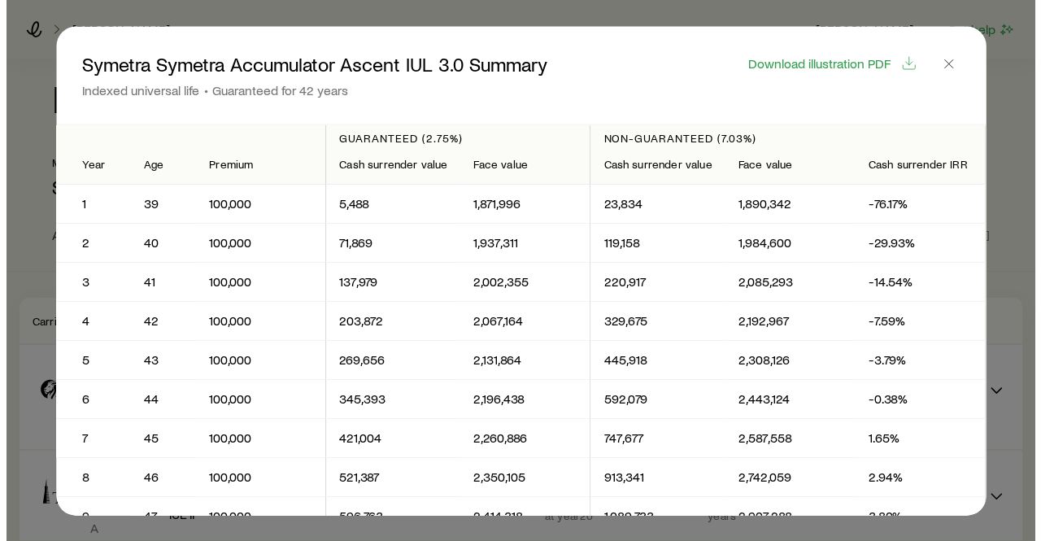
scroll to position [0, 0]
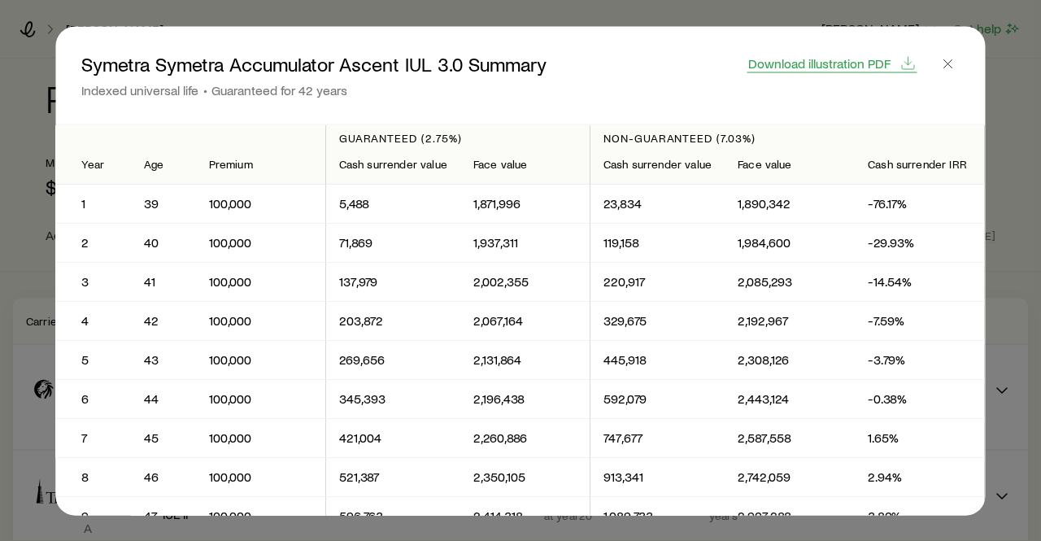
click at [830, 64] on span "Download illustration PDF" at bounding box center [819, 62] width 142 height 13
click at [951, 63] on icon "button" at bounding box center [948, 63] width 16 height 16
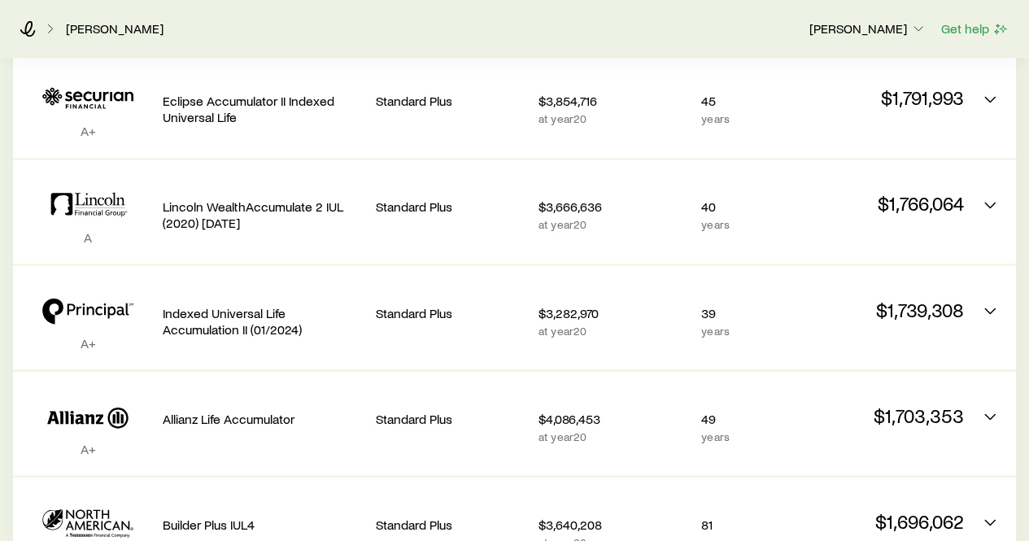
scroll to position [1349, 0]
